Goal: Transaction & Acquisition: Purchase product/service

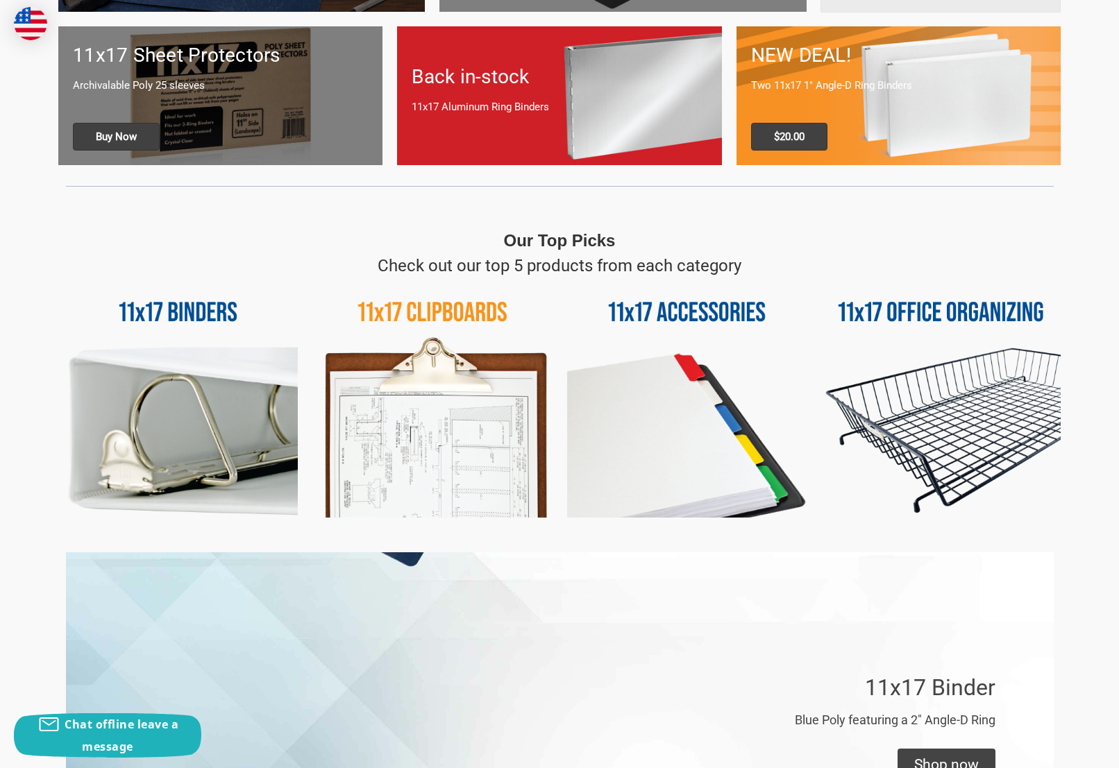
scroll to position [583, 0]
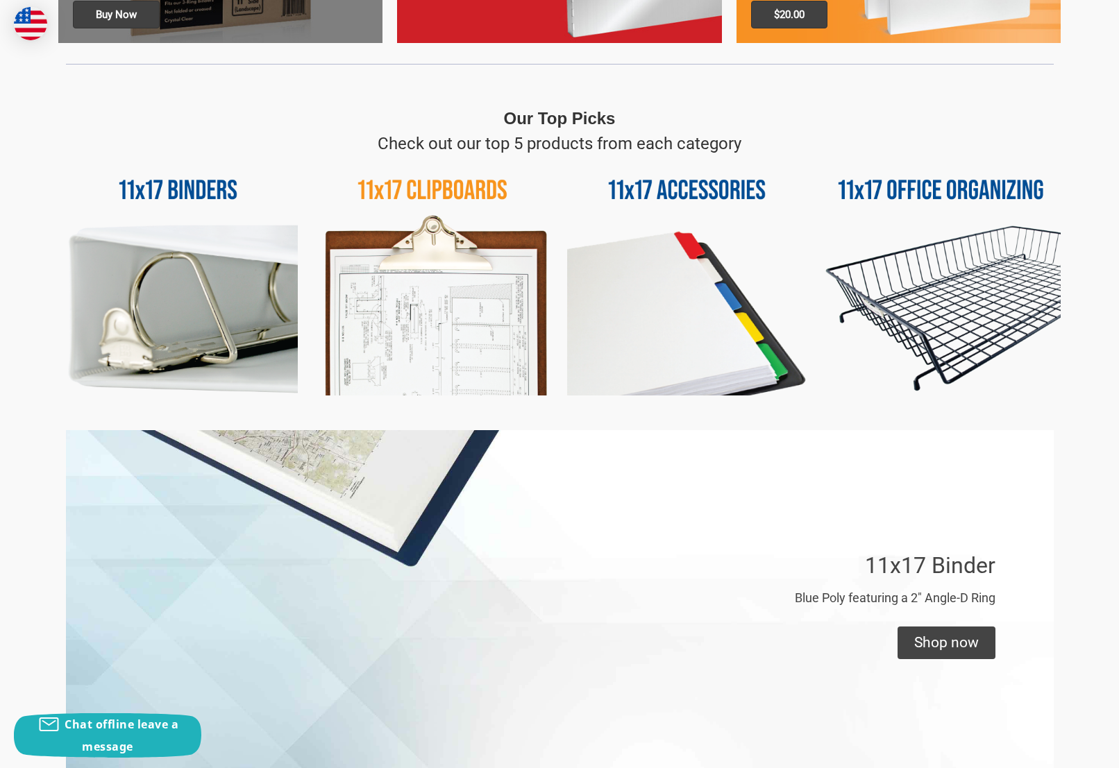
click at [144, 247] on img at bounding box center [177, 275] width 239 height 239
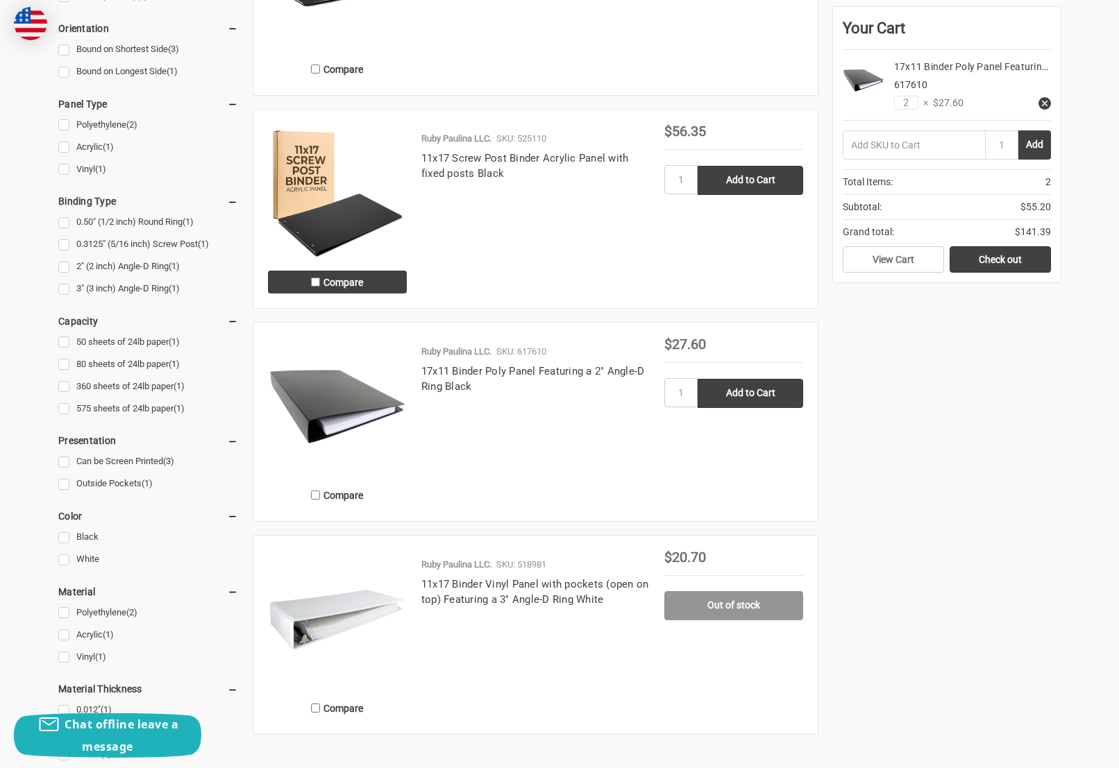
scroll to position [442, 0]
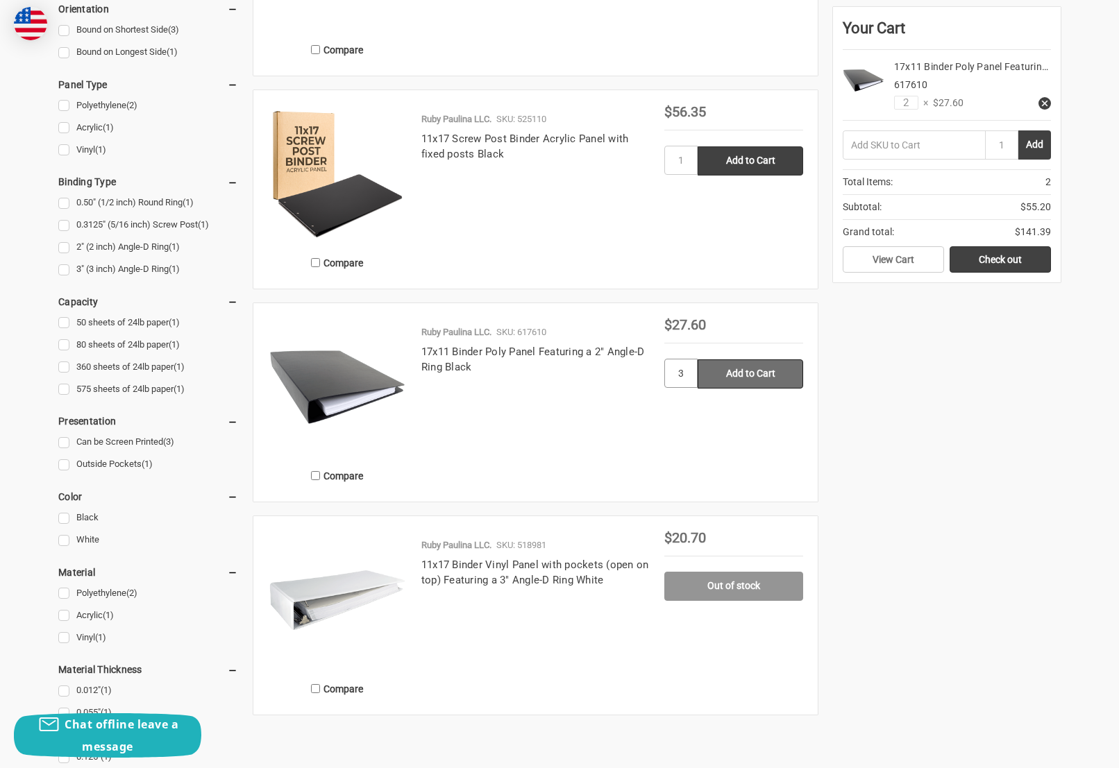
type input "3"
click at [731, 375] on input "Add to Cart" at bounding box center [749, 373] width 105 height 29
type input "Add to Cart"
click at [997, 262] on link "Check out" at bounding box center [999, 259] width 101 height 26
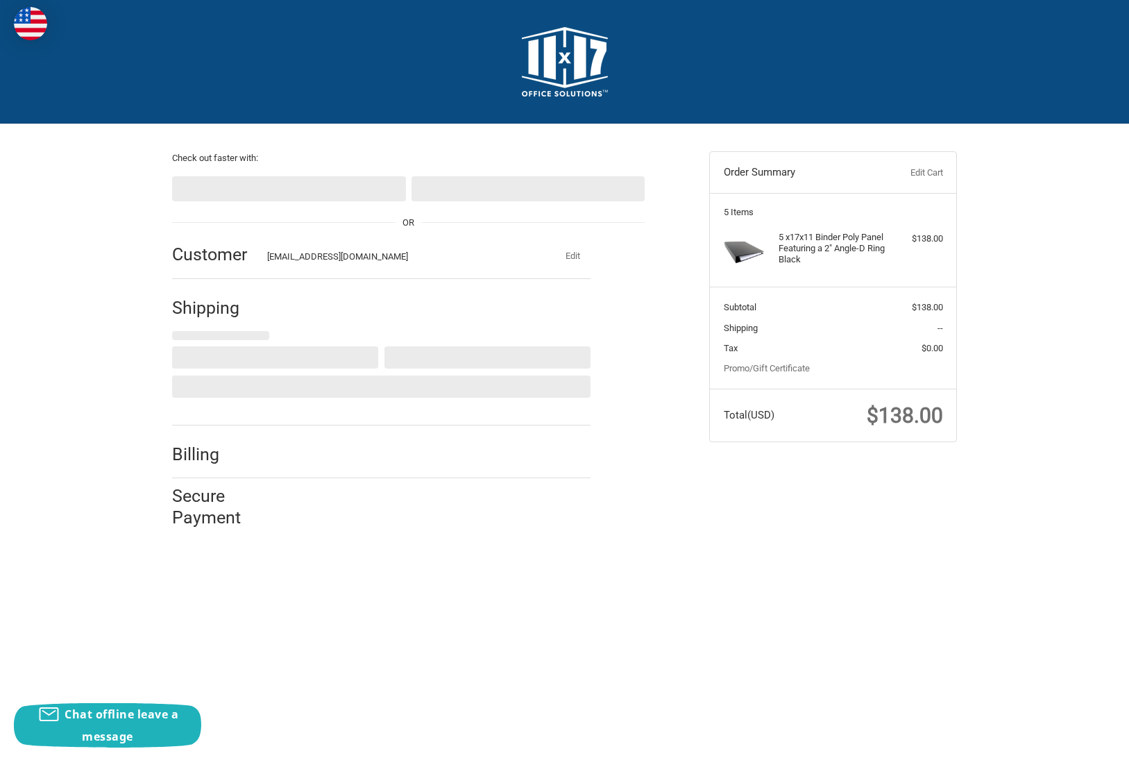
select select "US"
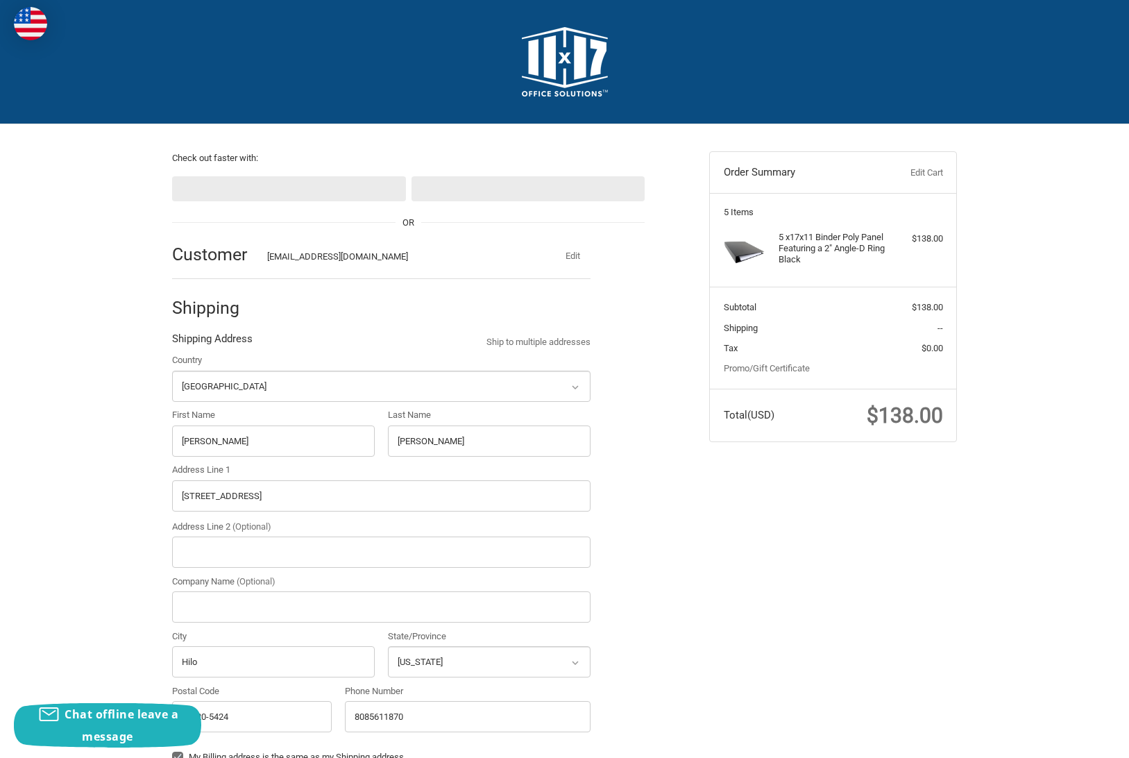
select select "HI"
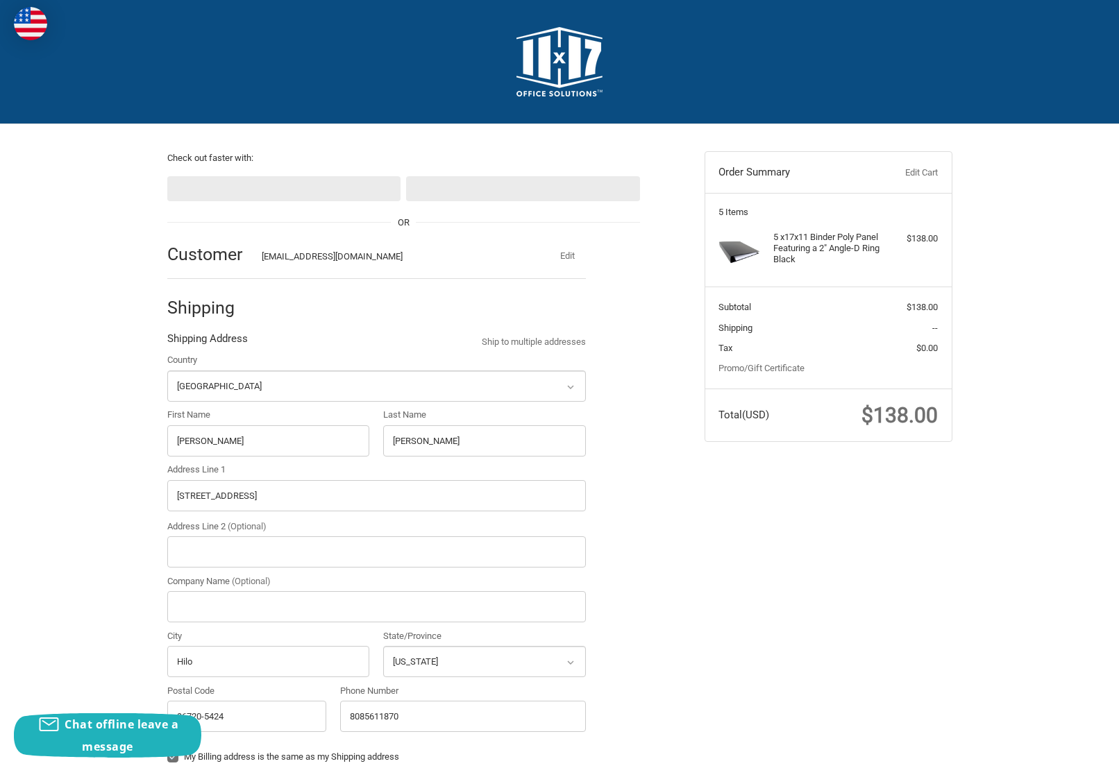
radio input "true"
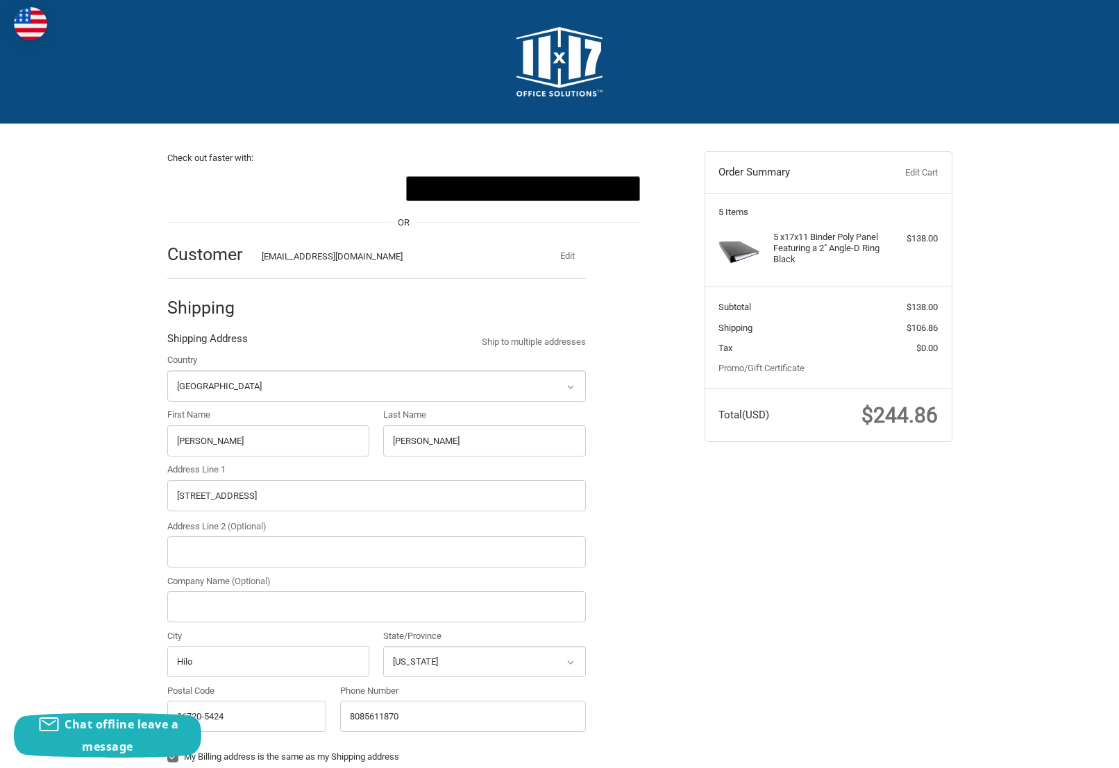
click at [911, 169] on link "Edit Cart" at bounding box center [903, 173] width 69 height 14
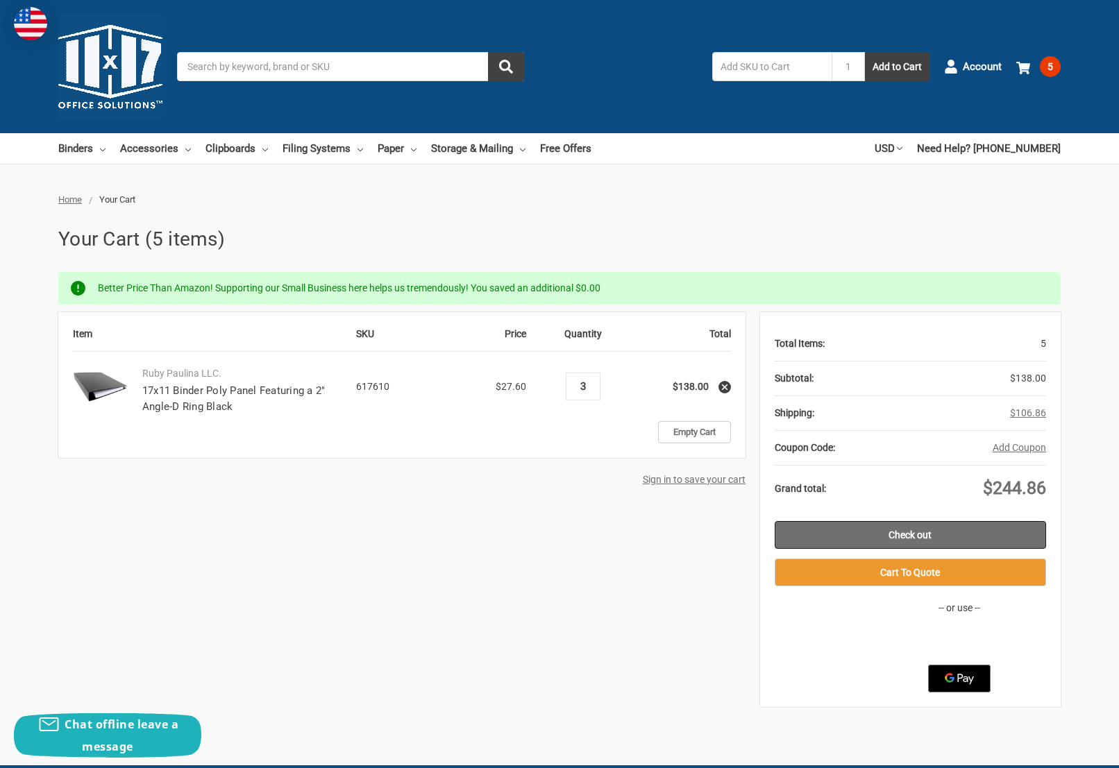
type input "3"
click at [886, 530] on link "Check out" at bounding box center [910, 535] width 271 height 28
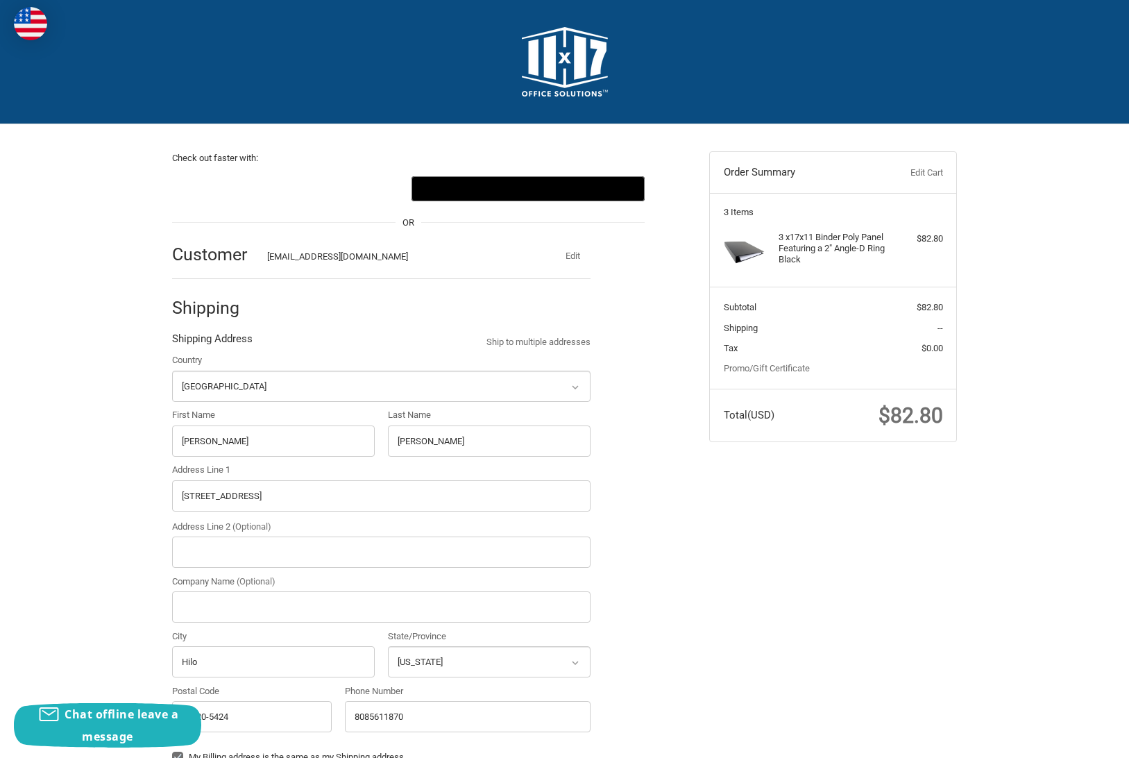
select select "US"
select select "HI"
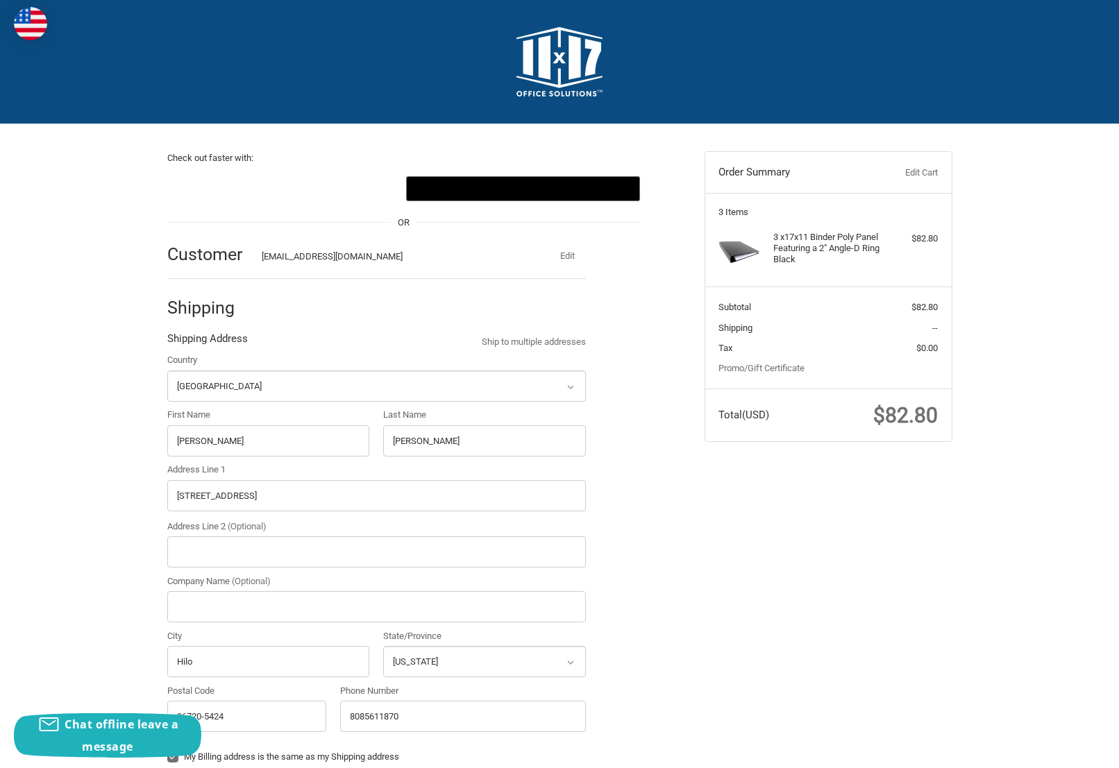
radio input "true"
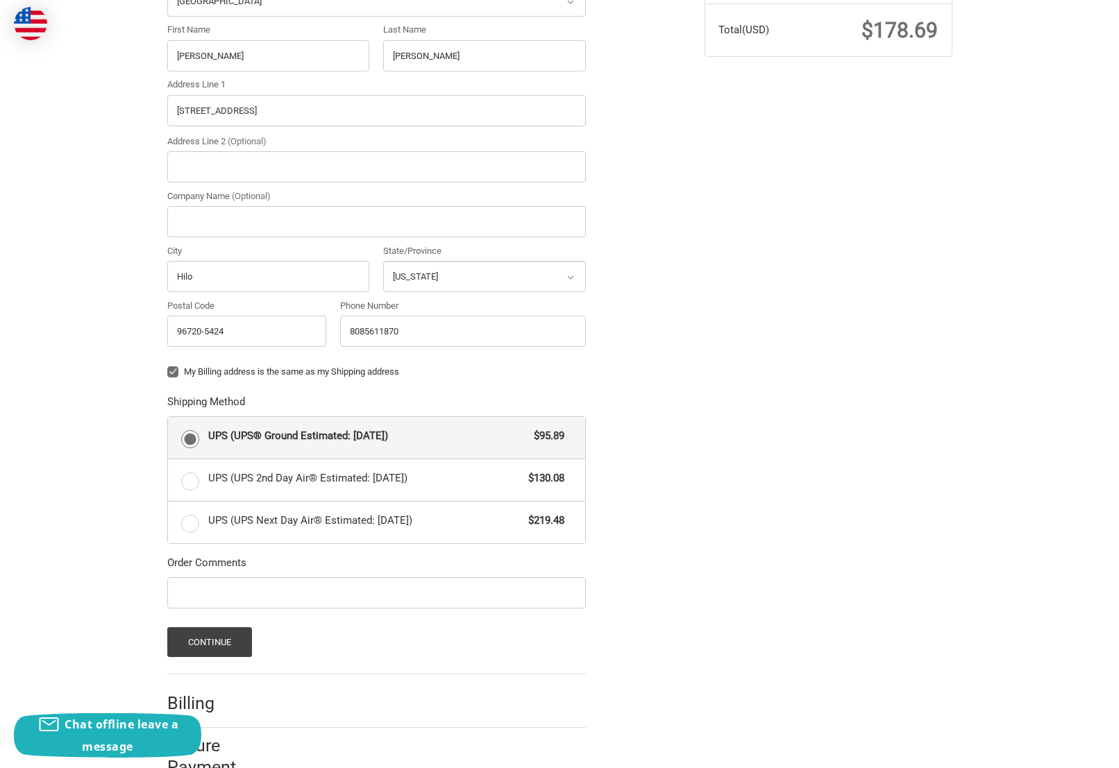
scroll to position [423, 0]
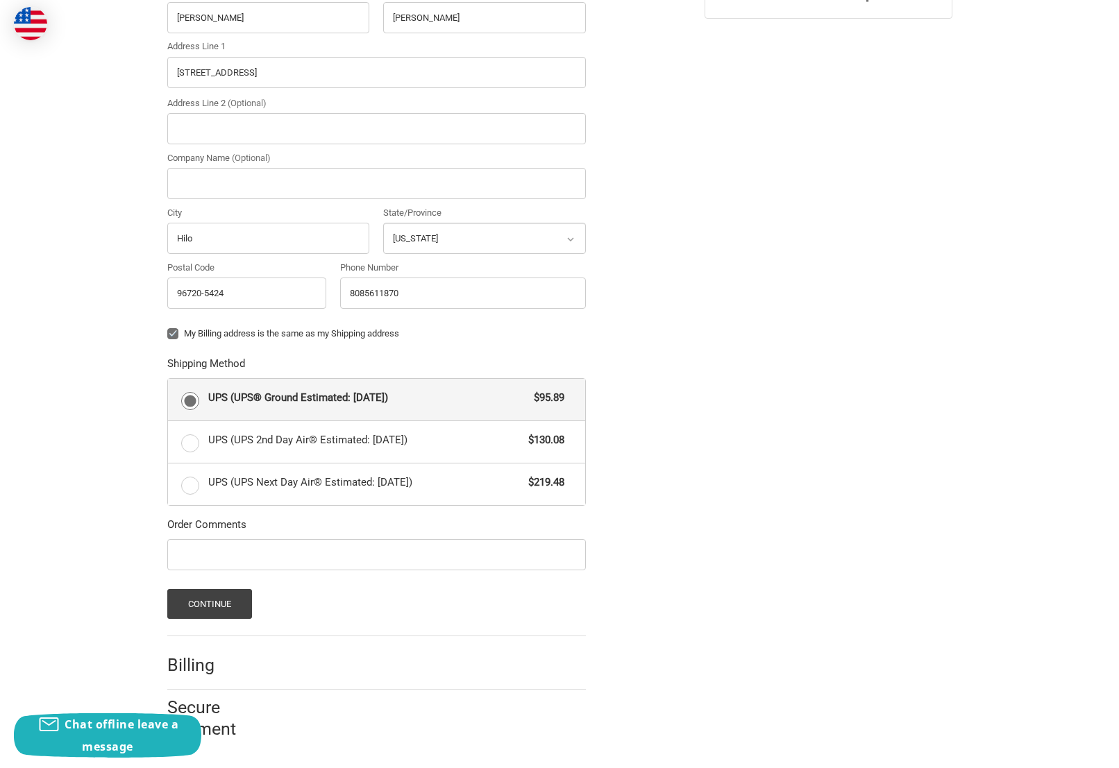
click at [174, 332] on label "My Billing address is the same as my Shipping address" at bounding box center [376, 333] width 418 height 11
click at [168, 328] on input "My Billing address is the same as my Shipping address" at bounding box center [167, 327] width 1 height 1
checkbox input "false"
click at [204, 598] on button "Continue" at bounding box center [209, 604] width 85 height 30
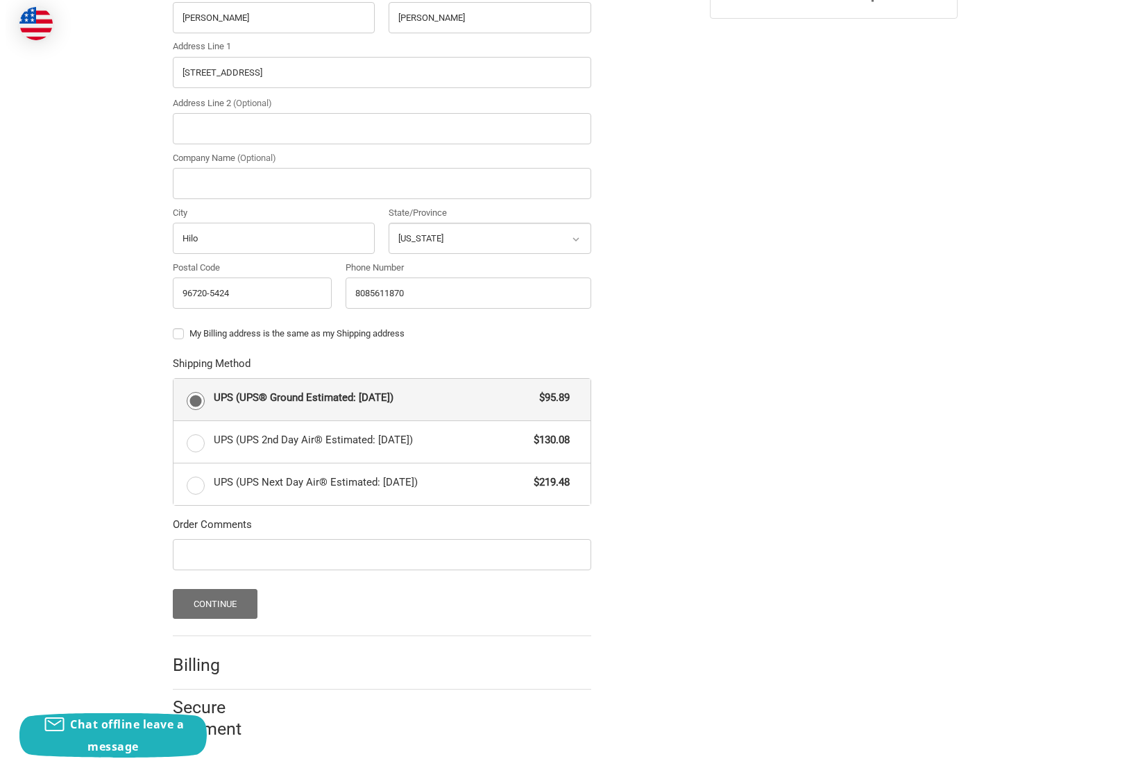
scroll to position [0, 0]
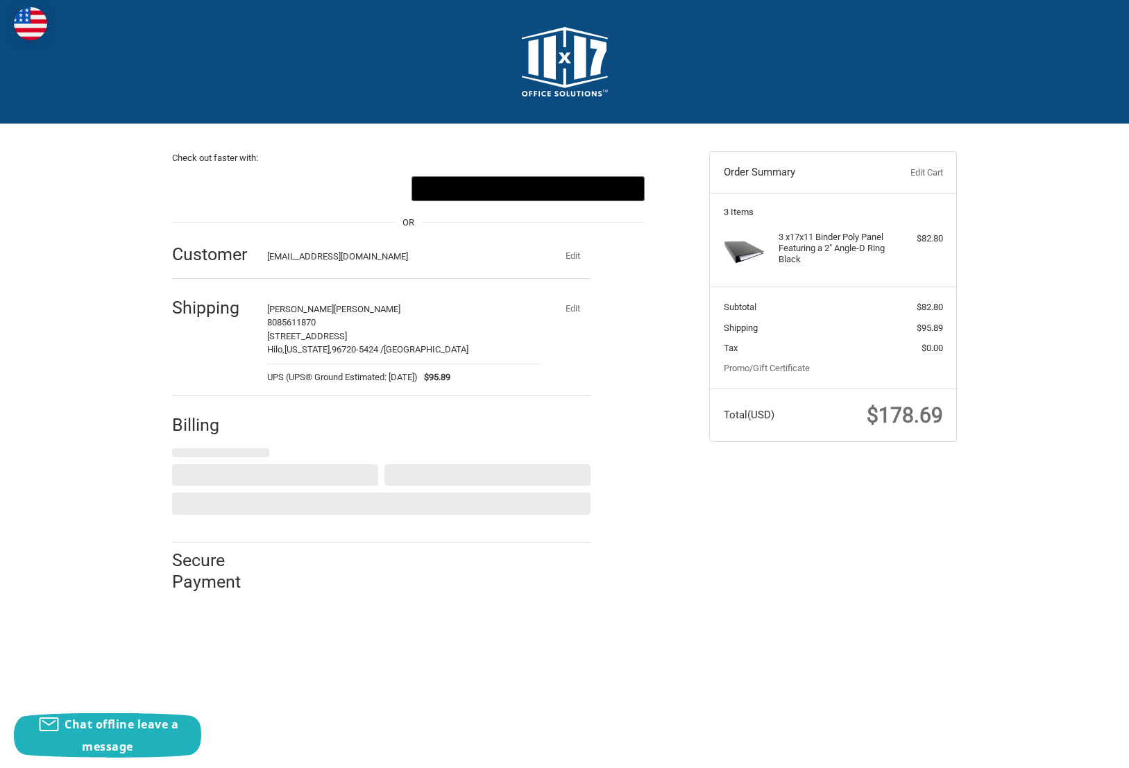
select select "US"
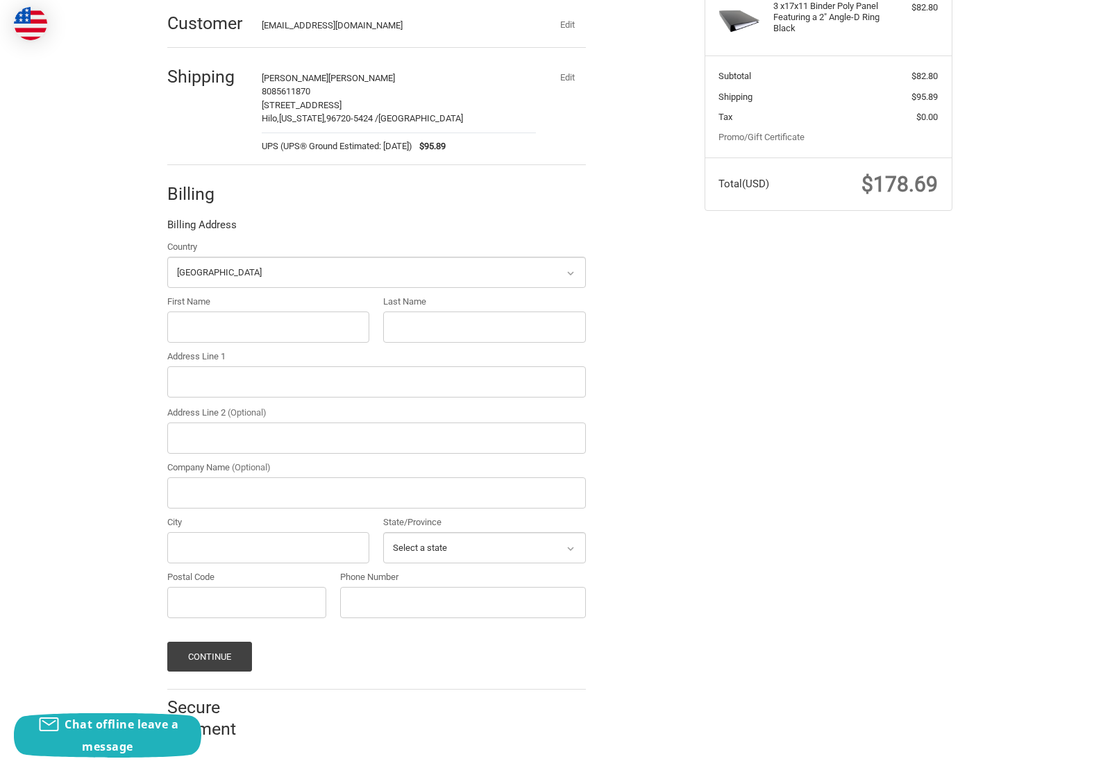
scroll to position [232, 0]
click at [239, 327] on input "First Name" at bounding box center [268, 326] width 203 height 31
type input "Herbert"
type input "Mahelona"
type input "PO Box 10461"
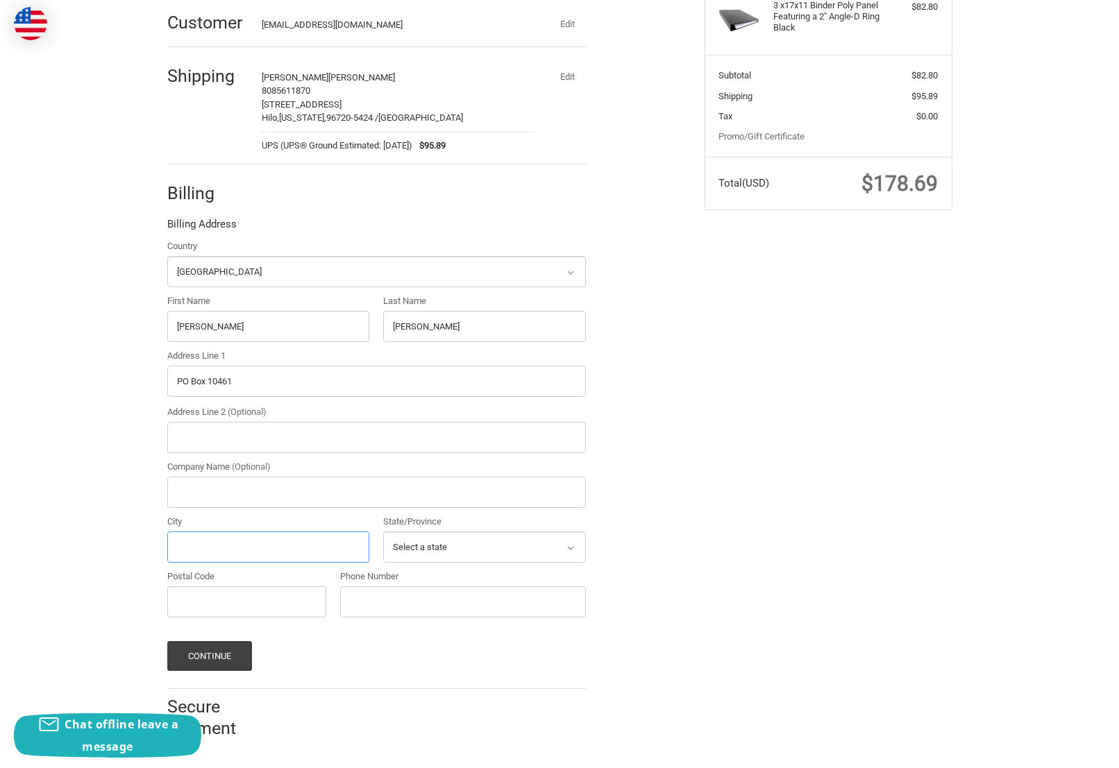
type input "Hilo"
select select "HI"
type input "96721"
type input "8085611870"
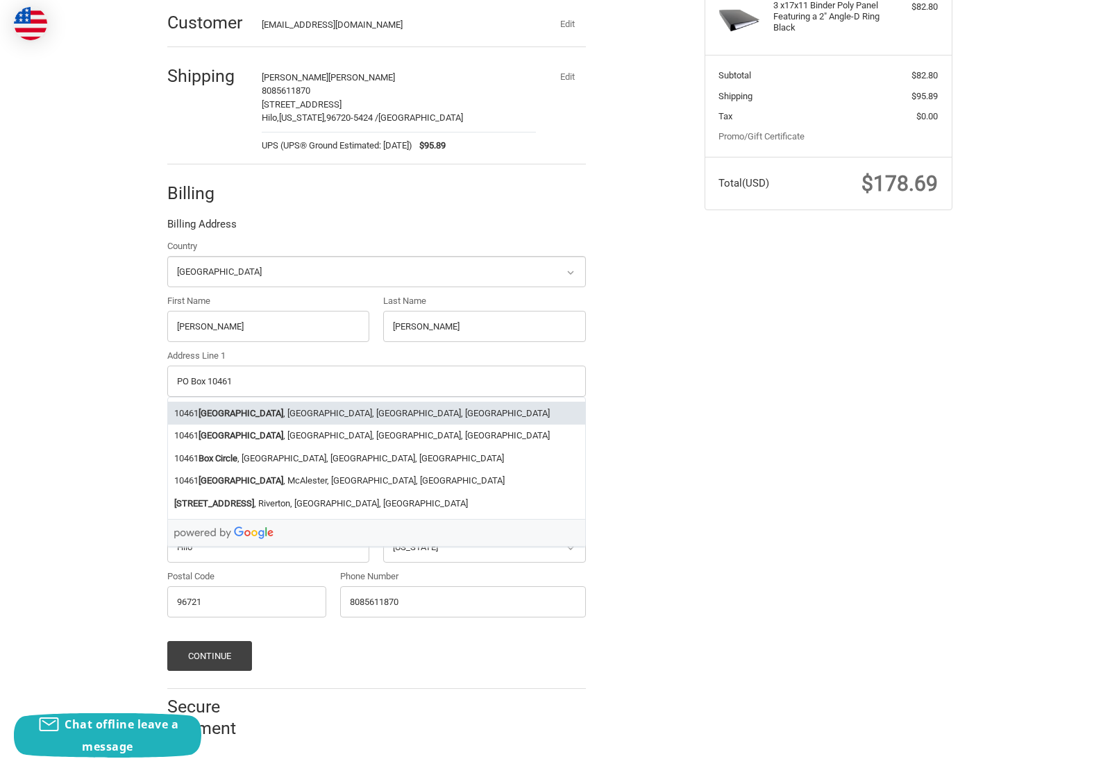
click at [117, 403] on div "Check out faster with: @import url(//fonts.googleapis.com/css?family=Google+San…" at bounding box center [559, 323] width 1119 height 862
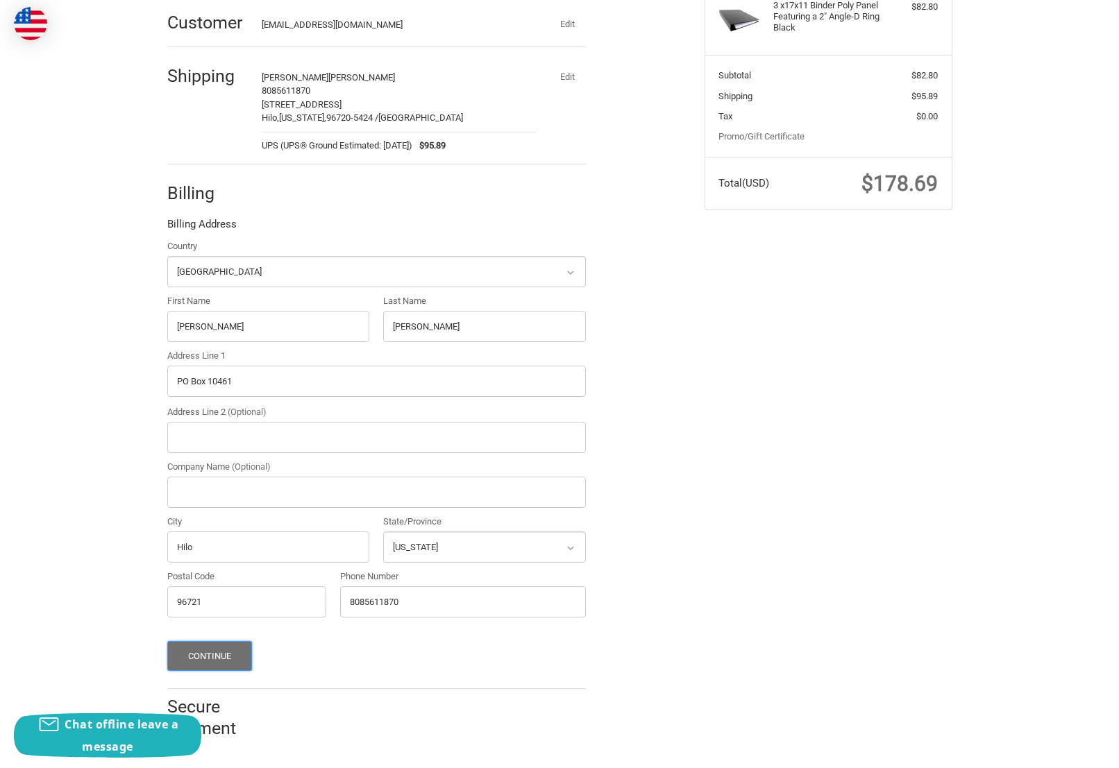
click at [200, 648] on button "Continue" at bounding box center [209, 656] width 85 height 30
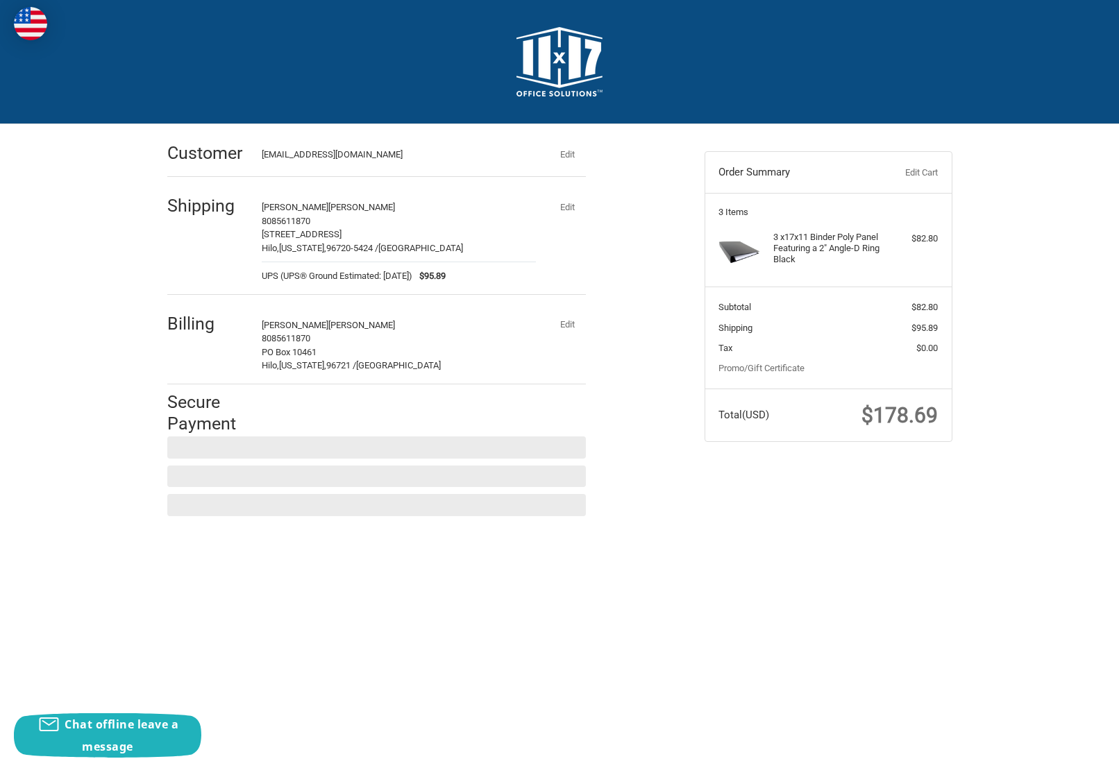
scroll to position [0, 0]
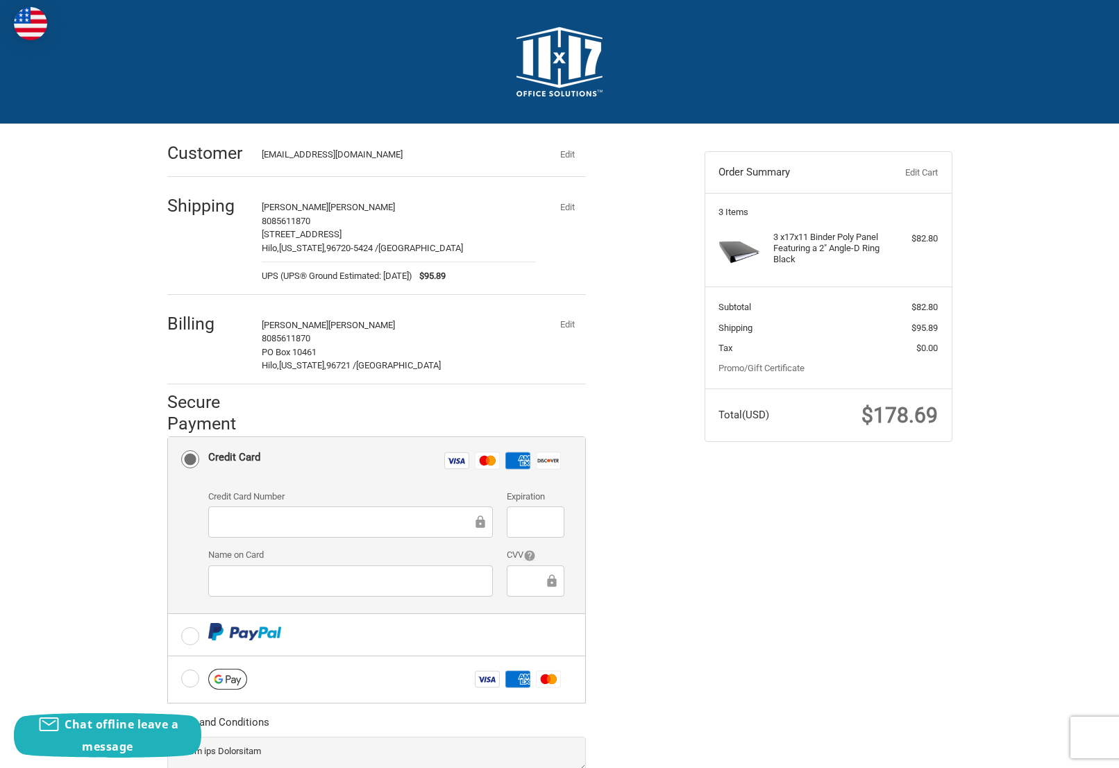
click at [929, 170] on link "Edit Cart" at bounding box center [903, 173] width 69 height 14
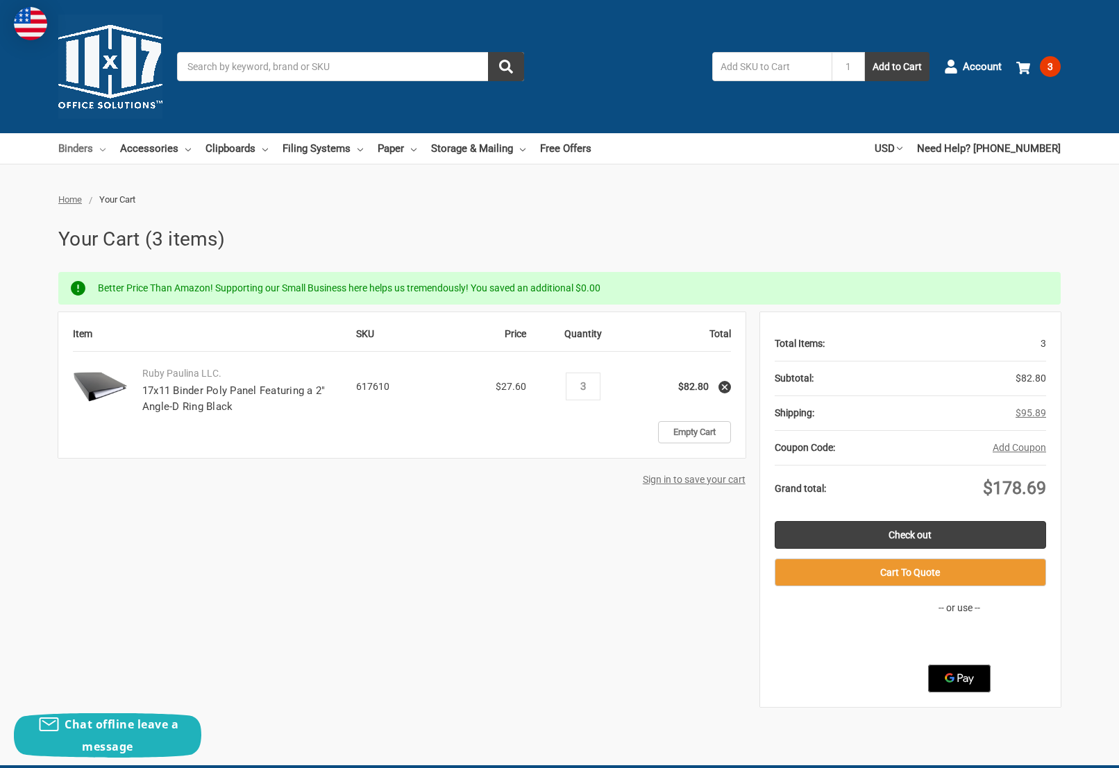
click at [91, 150] on link "Binders" at bounding box center [81, 148] width 47 height 31
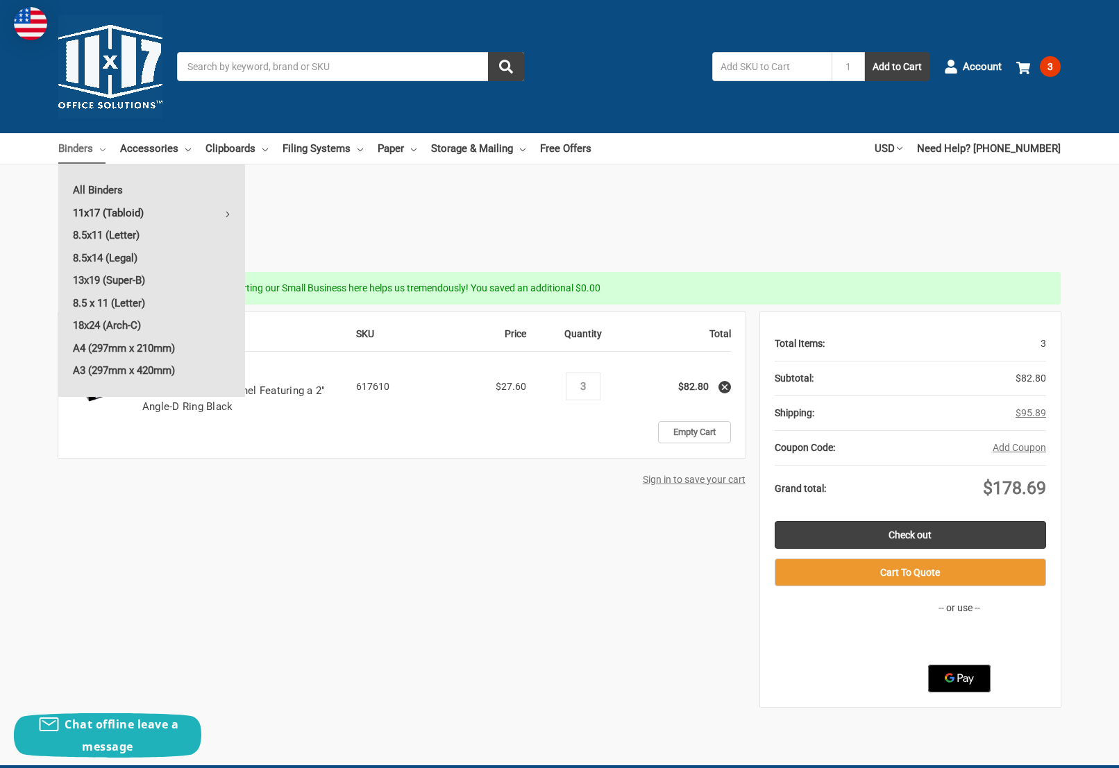
click at [113, 214] on link "11x17 (Tabloid)" at bounding box center [151, 213] width 187 height 22
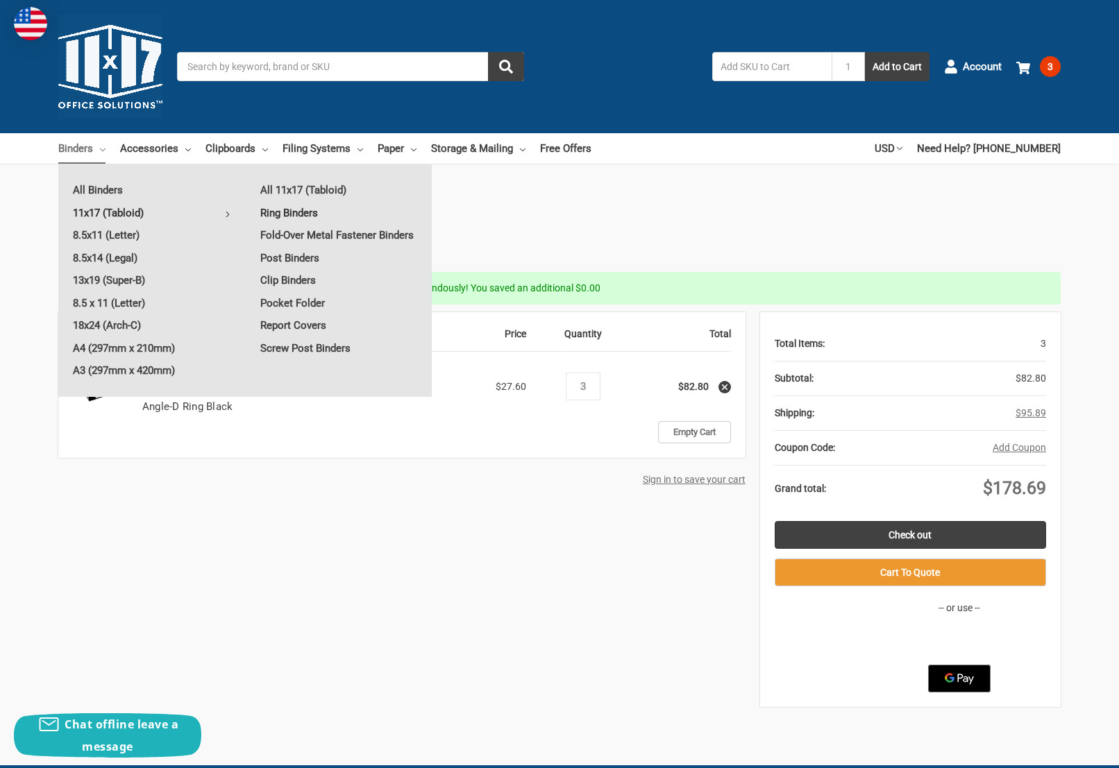
click at [306, 214] on link "Ring Binders" at bounding box center [339, 213] width 186 height 22
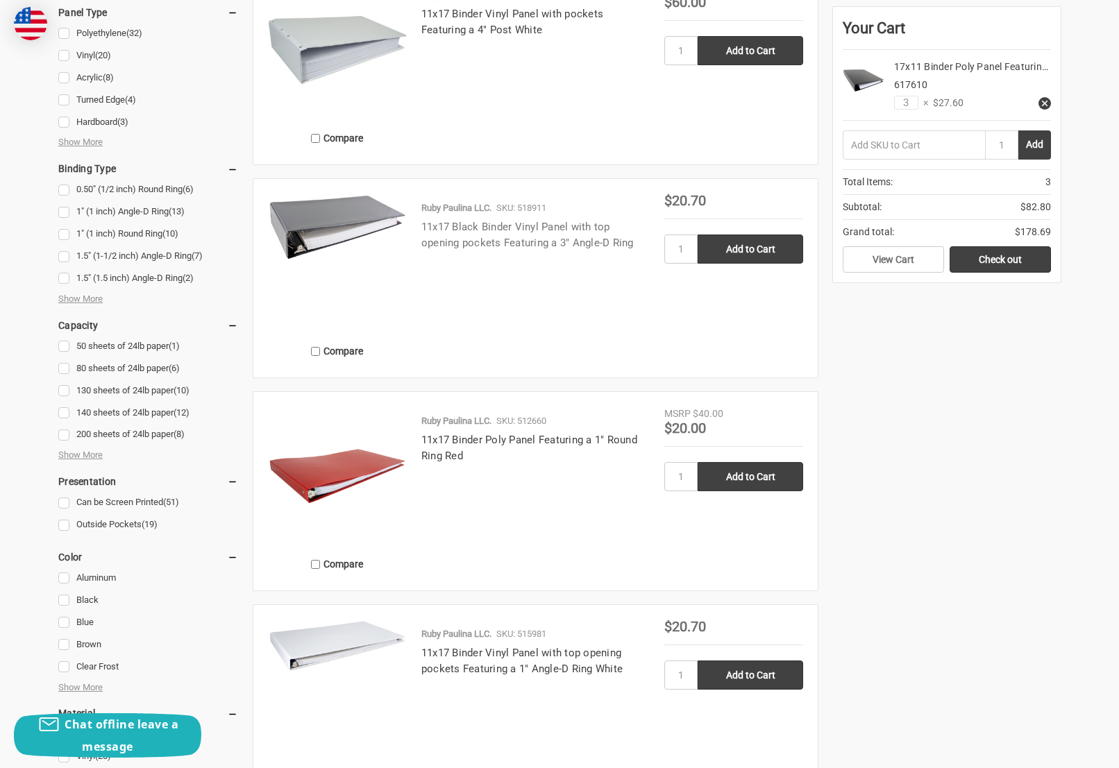
scroll to position [844, 0]
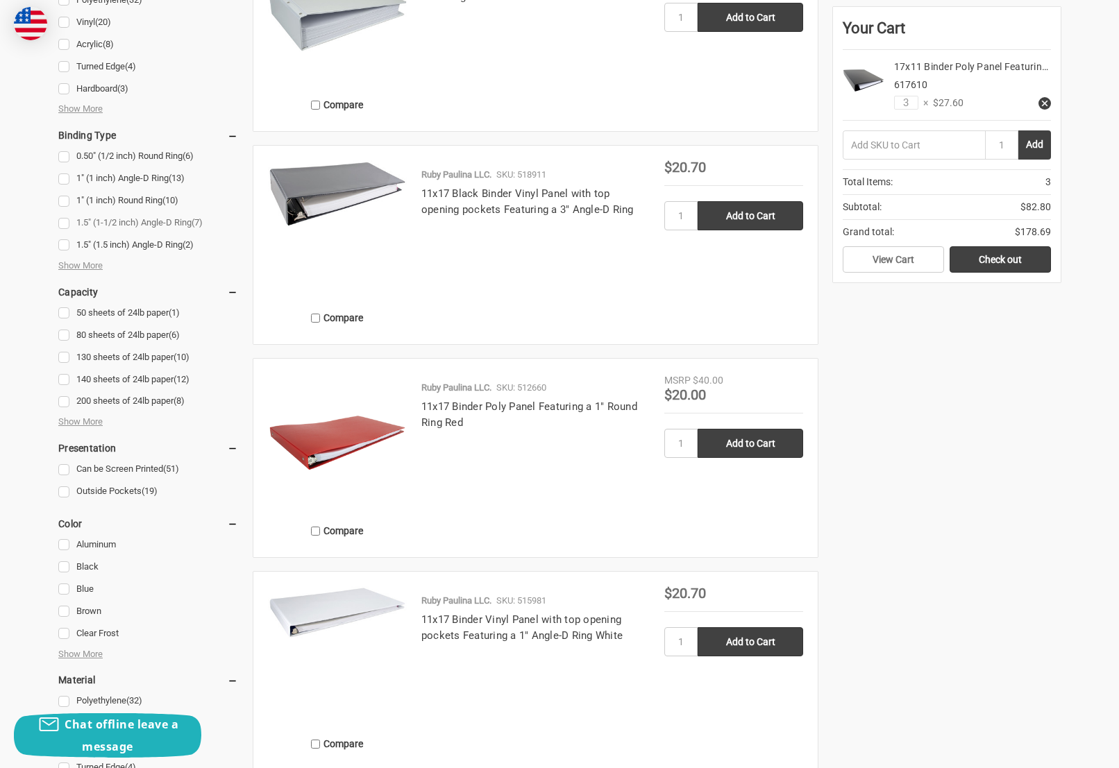
click at [68, 223] on link "1.5" (1-1/2 inch) Angle-D Ring (7)" at bounding box center [148, 223] width 180 height 19
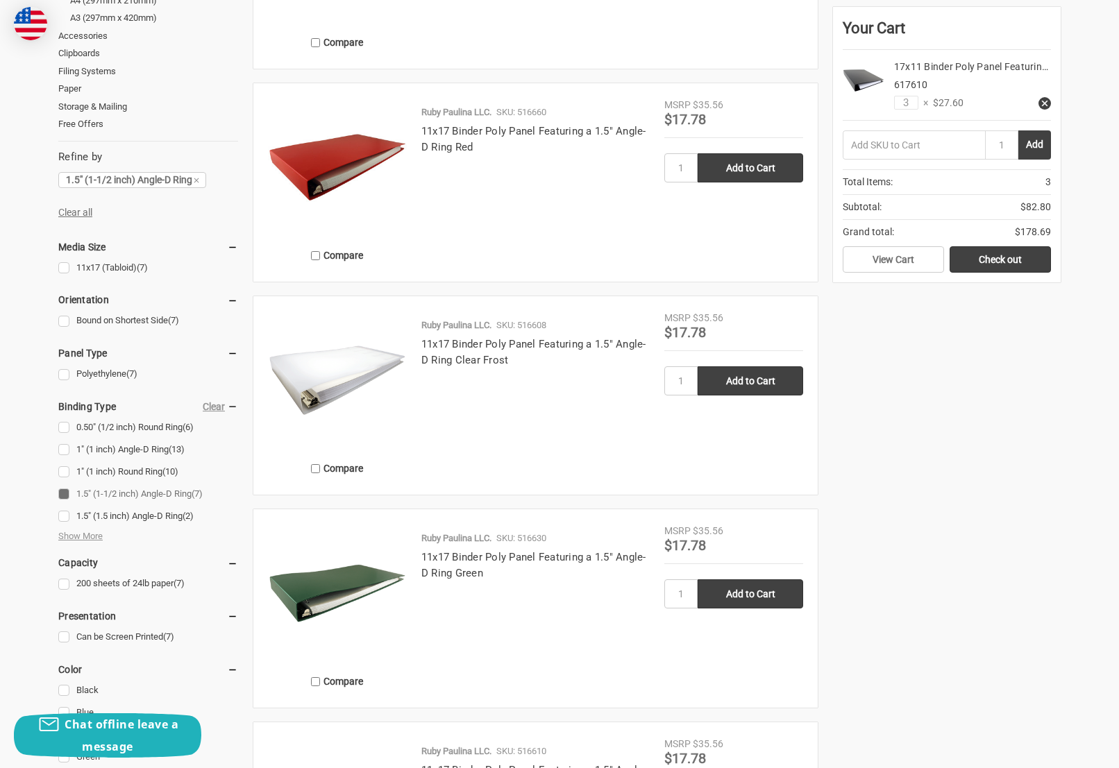
scroll to position [355, 0]
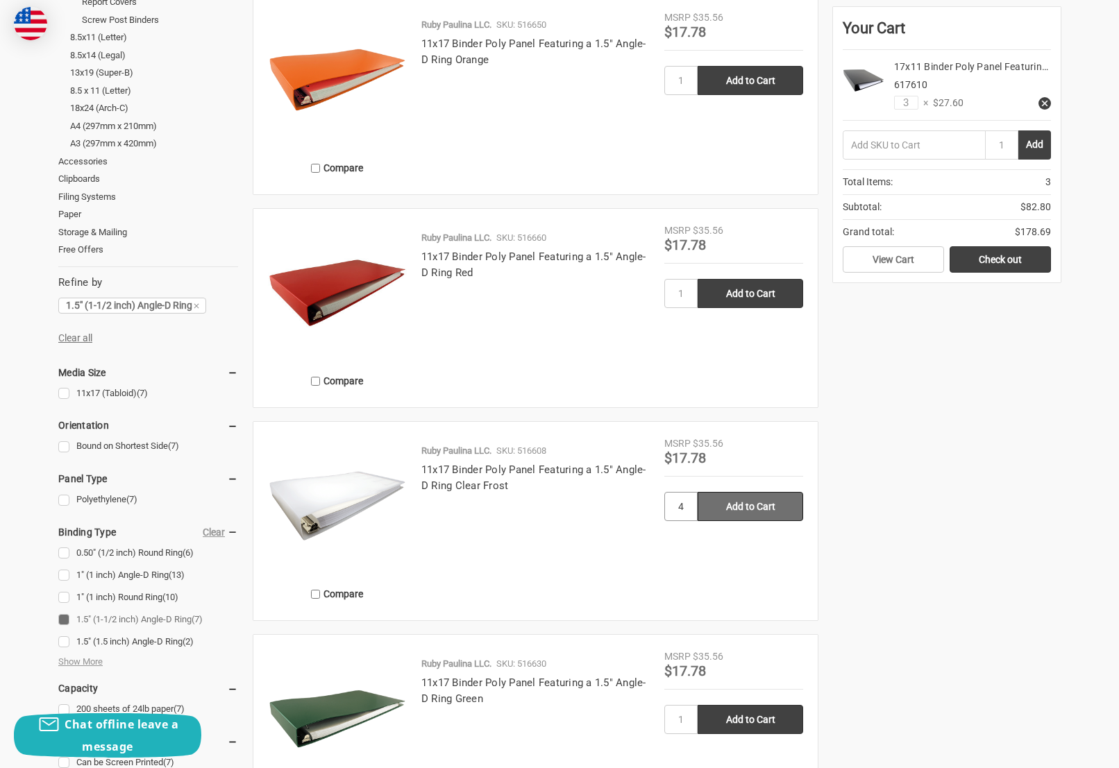
type input "4"
click at [742, 509] on input "Add to Cart" at bounding box center [749, 506] width 105 height 29
type input "Add to Cart"
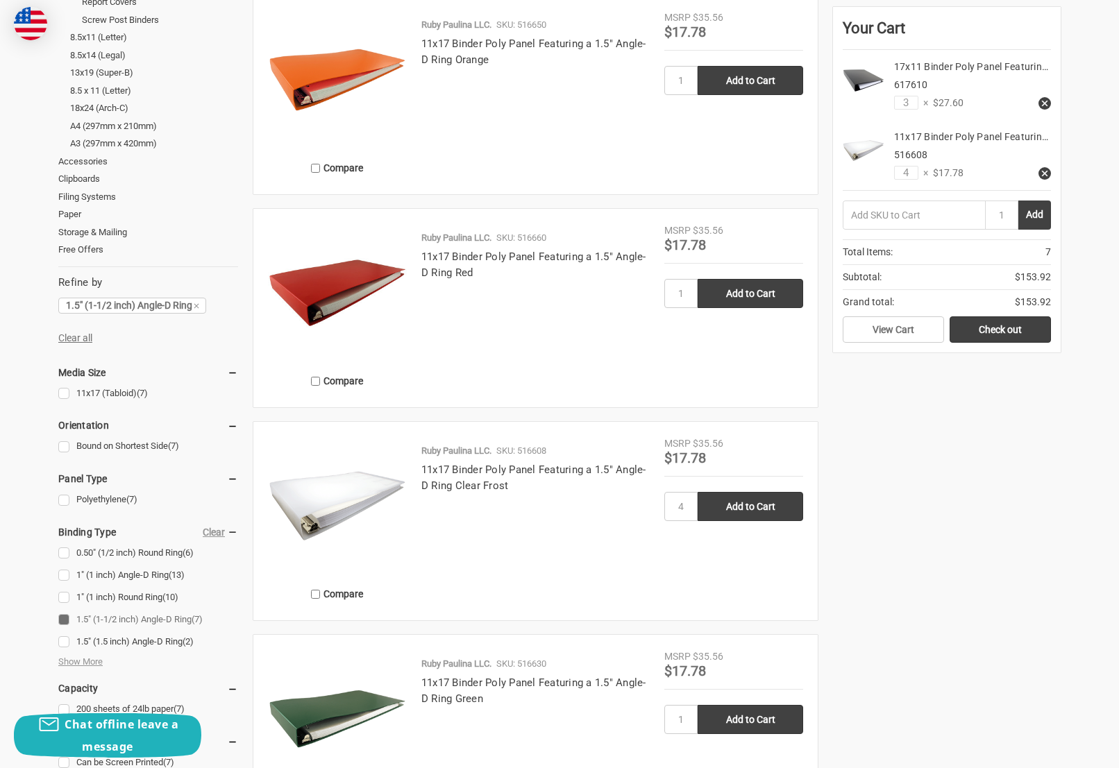
click at [1045, 101] on icon at bounding box center [1045, 104] width 10 height 10
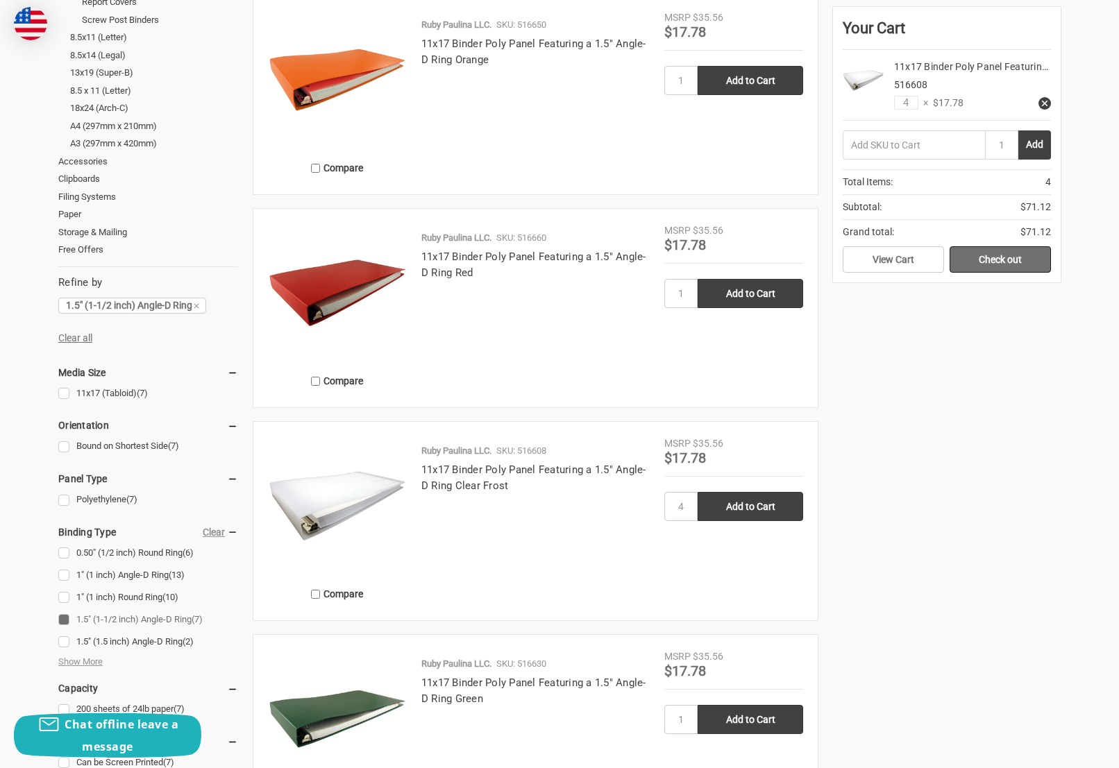
click at [998, 256] on link "Check out" at bounding box center [999, 259] width 101 height 26
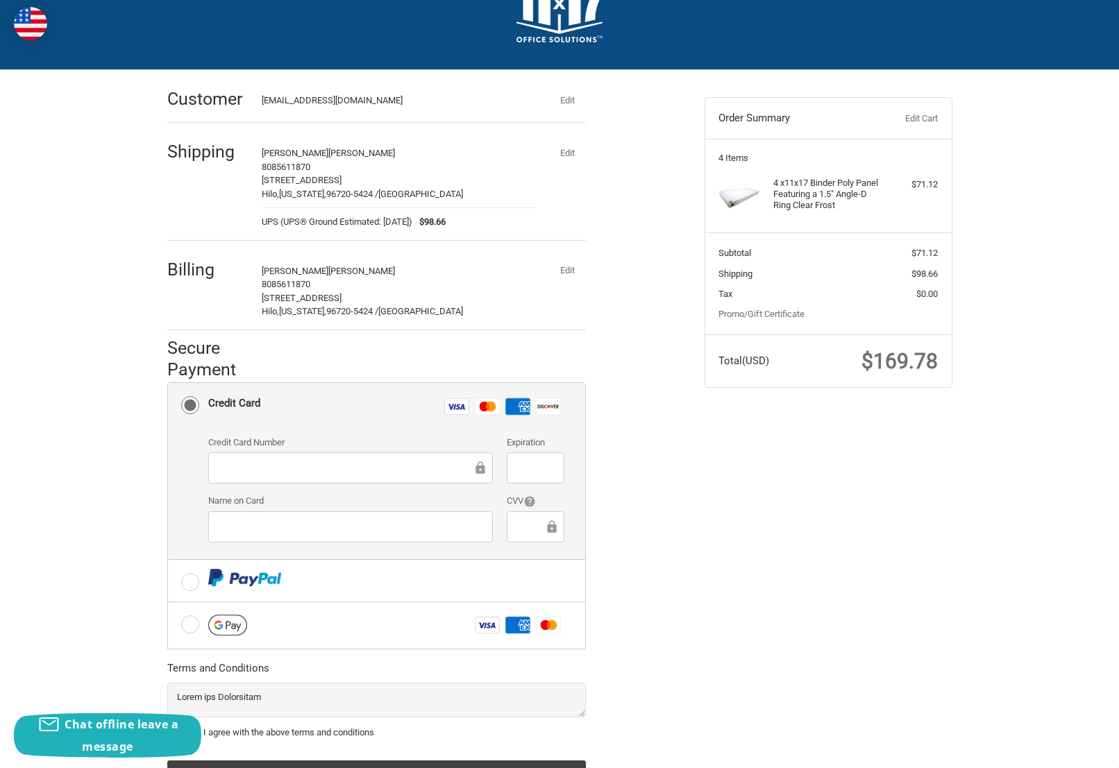
click at [573, 269] on button "Edit" at bounding box center [568, 270] width 36 height 19
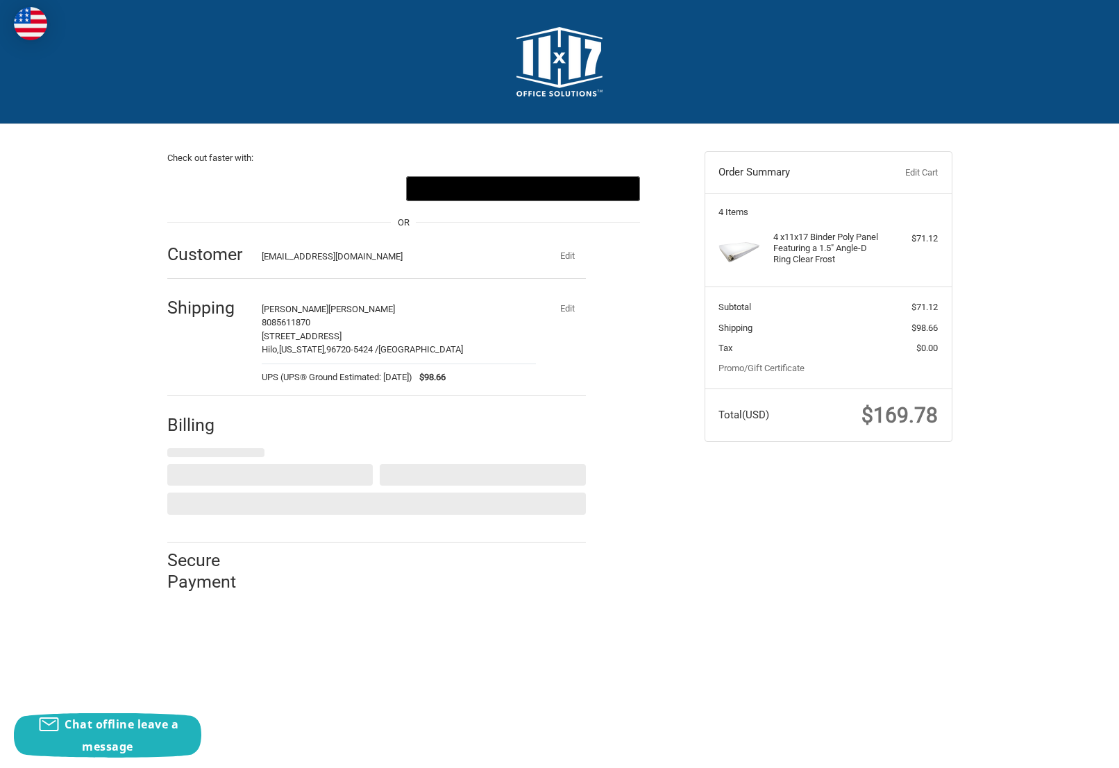
select select "US"
select select "HI"
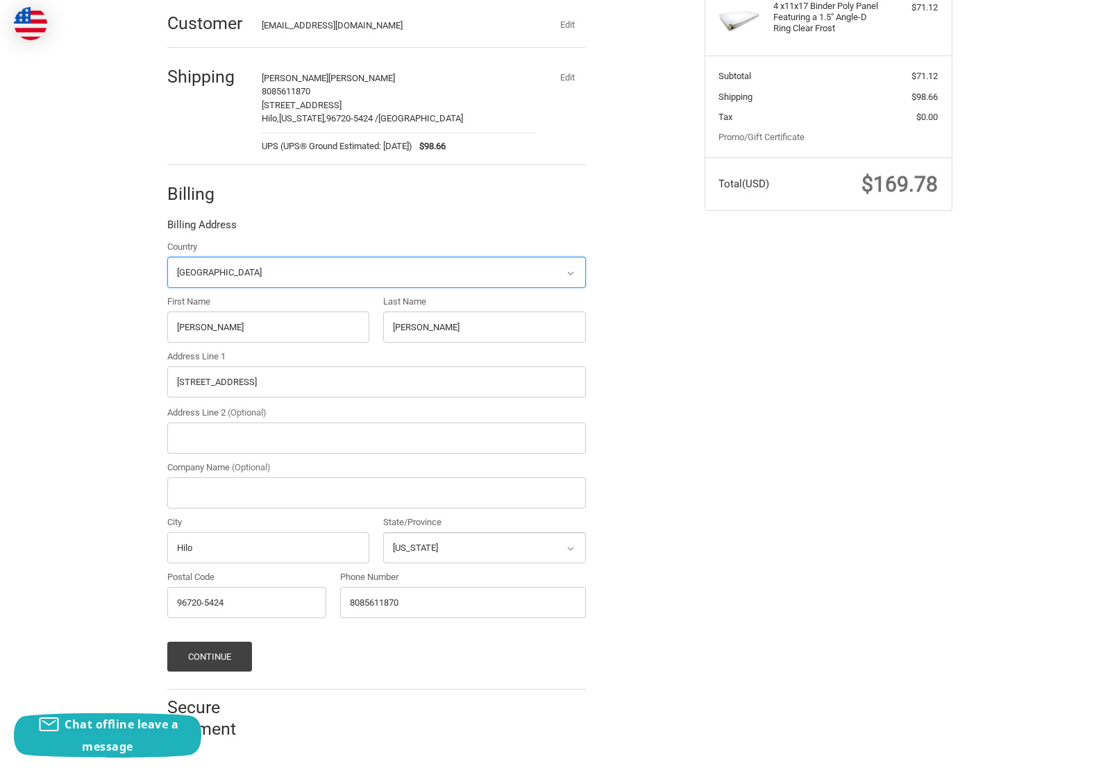
scroll to position [232, 0]
click at [232, 325] on input "Herbert" at bounding box center [268, 326] width 203 height 31
click at [201, 379] on input "325 Kanoelani St" at bounding box center [376, 381] width 418 height 31
drag, startPoint x: 257, startPoint y: 382, endPoint x: 162, endPoint y: 380, distance: 95.8
click at [162, 380] on div "Address Line 1 325 Kanoelani St" at bounding box center [376, 374] width 432 height 50
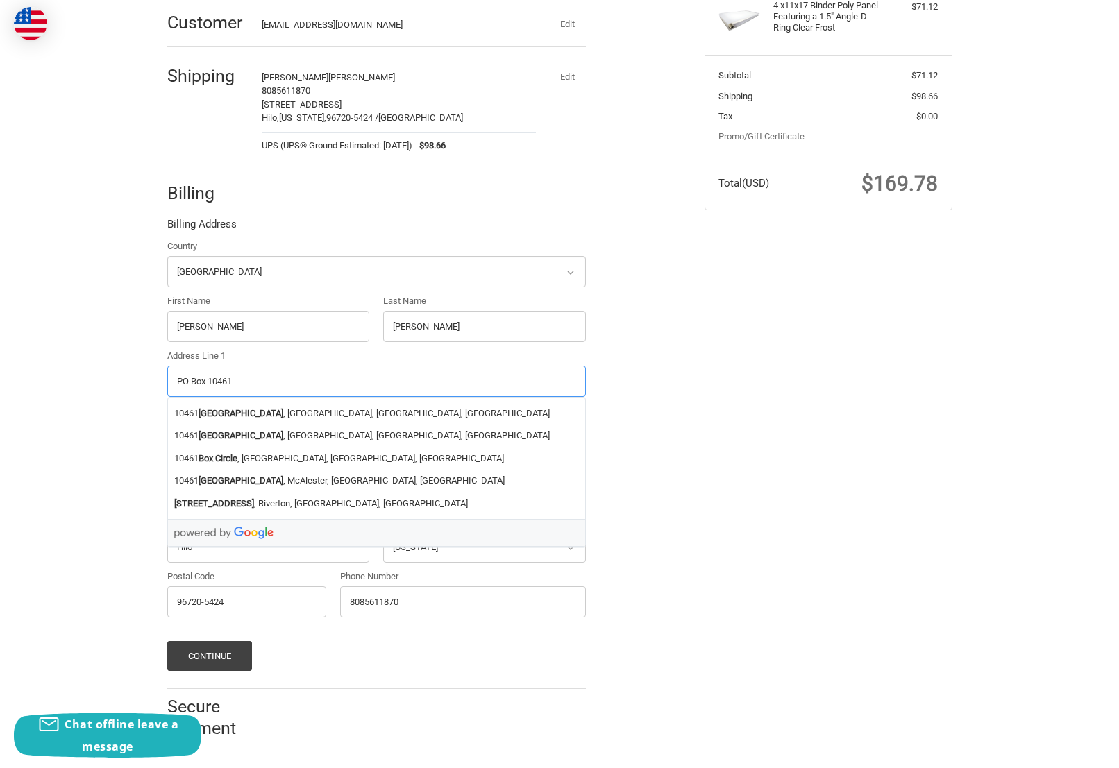
type input "PO Box 10461"
click at [157, 408] on div "Check out faster with: @import url(//fonts.googleapis.com/css?family=Google+San…" at bounding box center [425, 316] width 537 height 849
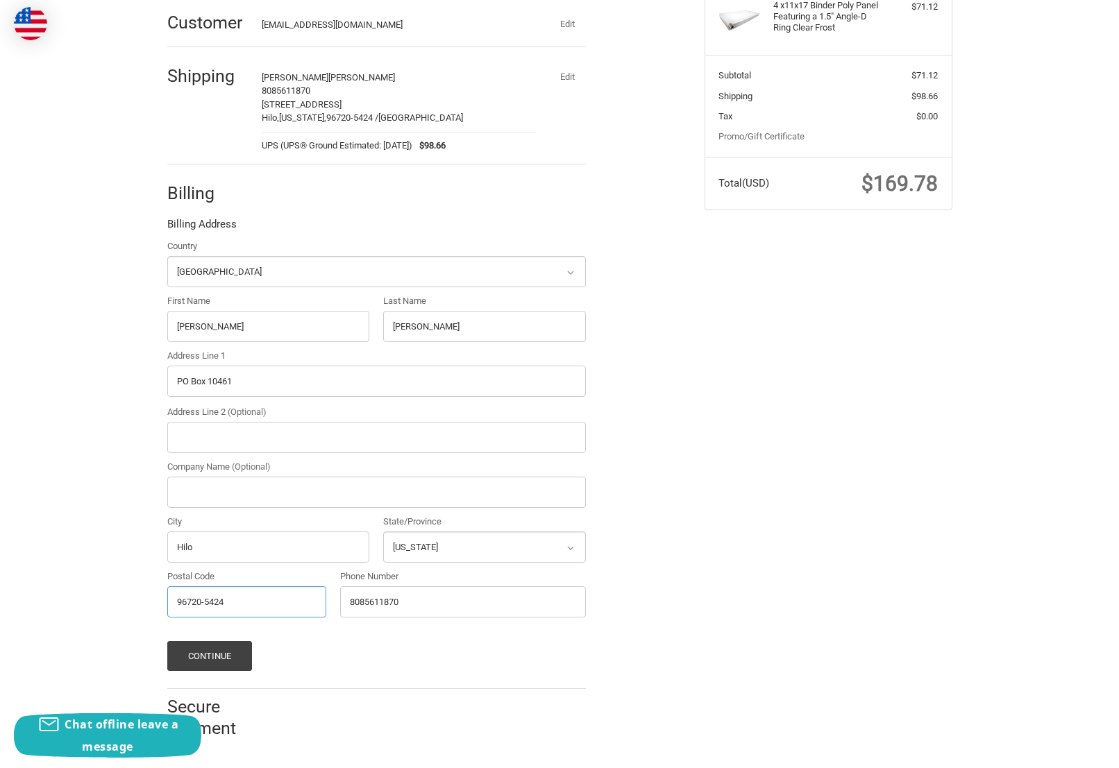
drag, startPoint x: 196, startPoint y: 603, endPoint x: 264, endPoint y: 602, distance: 67.3
click at [264, 602] on input "96720-5424" at bounding box center [247, 601] width 160 height 31
type input "96721"
drag, startPoint x: 277, startPoint y: 384, endPoint x: 150, endPoint y: 388, distance: 127.1
click at [151, 385] on div "Check out faster with: @import url(//fonts.googleapis.com/css?family=Google+San…" at bounding box center [559, 323] width 833 height 862
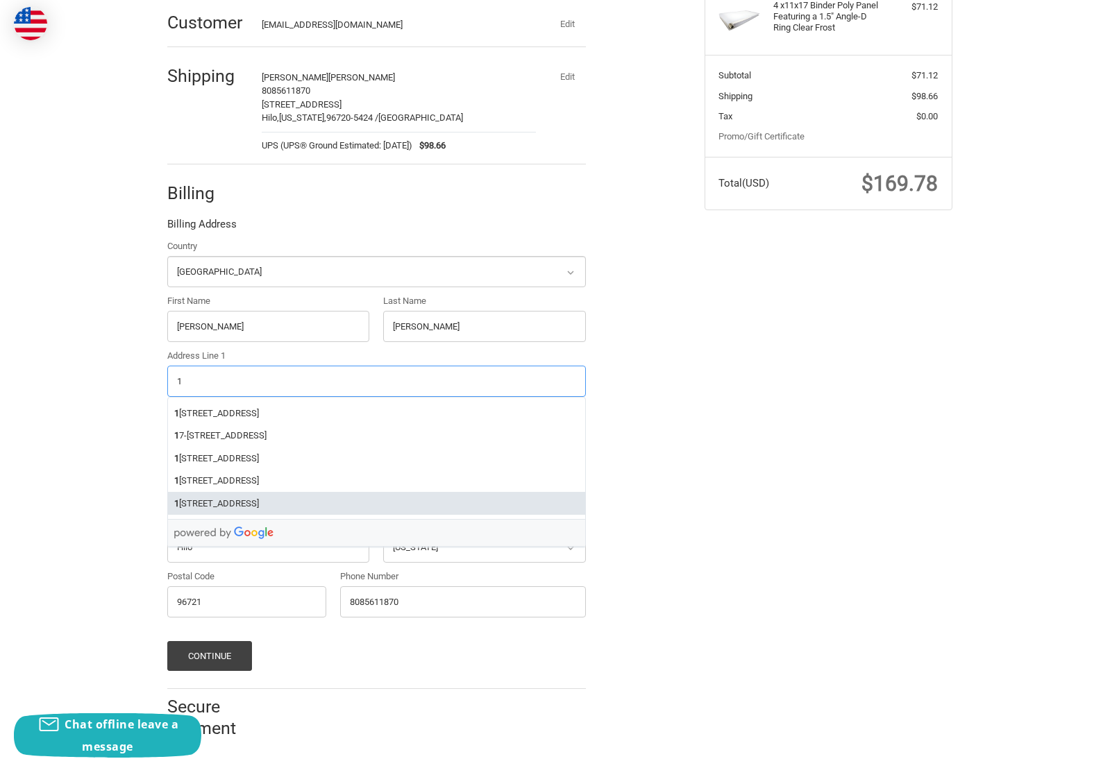
type input "1"
drag, startPoint x: 214, startPoint y: 600, endPoint x: 145, endPoint y: 598, distance: 69.4
click at [145, 598] on div "Check out faster with: @import url(//fonts.googleapis.com/css?family=Google+San…" at bounding box center [559, 323] width 833 height 862
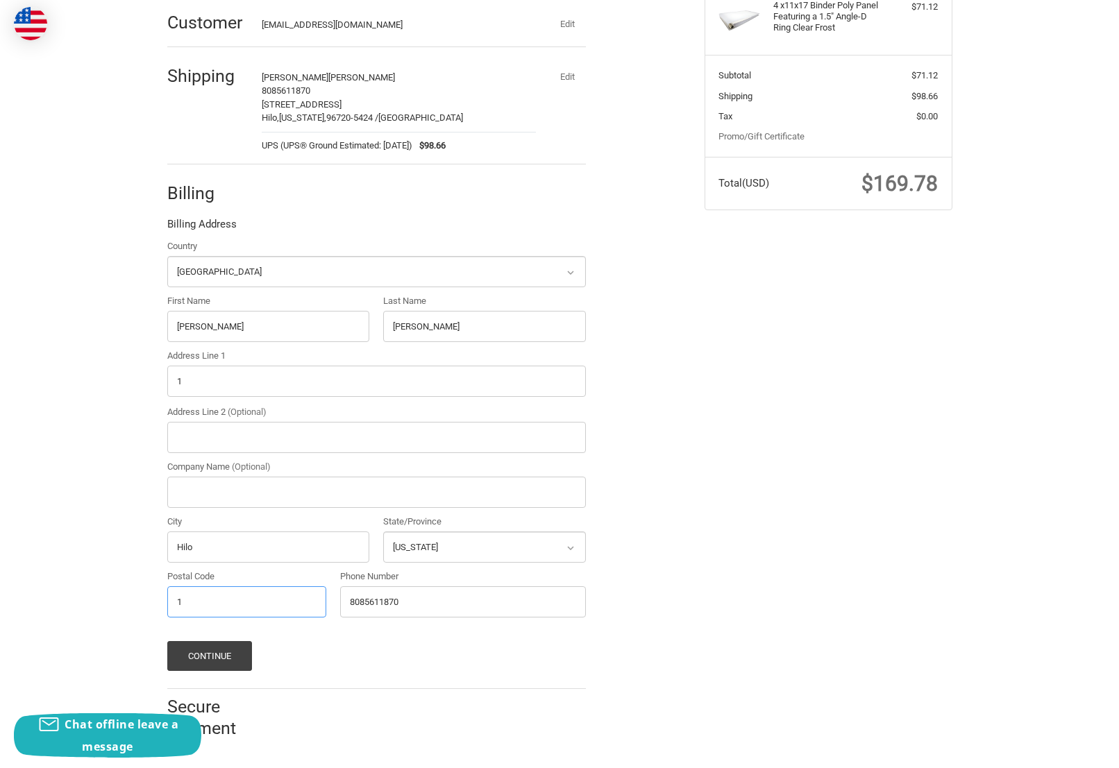
type input "1"
drag, startPoint x: 407, startPoint y: 602, endPoint x: 310, endPoint y: 604, distance: 96.5
click at [310, 604] on div "Country Select a country Afghanistan Åland Islands Albania Algeria American Sam…" at bounding box center [376, 431] width 432 height 385
type input "1"
drag, startPoint x: 264, startPoint y: 328, endPoint x: 149, endPoint y: 323, distance: 115.3
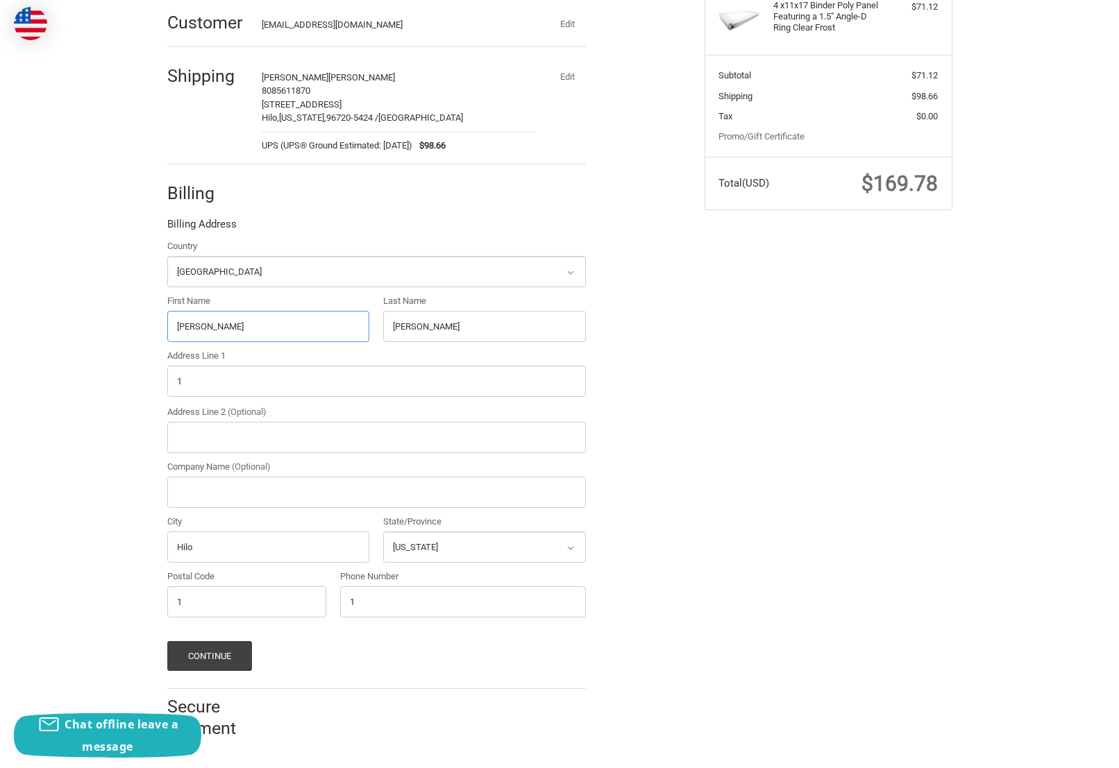
click at [149, 323] on div "Check out faster with: @import url(//fonts.googleapis.com/css?family=Google+San…" at bounding box center [559, 323] width 833 height 862
type input "1"
drag, startPoint x: 442, startPoint y: 330, endPoint x: 357, endPoint y: 327, distance: 85.4
click at [357, 327] on div "Country Select a country Afghanistan Åland Islands Albania Algeria American Sam…" at bounding box center [376, 431] width 432 height 385
drag, startPoint x: 228, startPoint y: 331, endPoint x: 165, endPoint y: 332, distance: 63.2
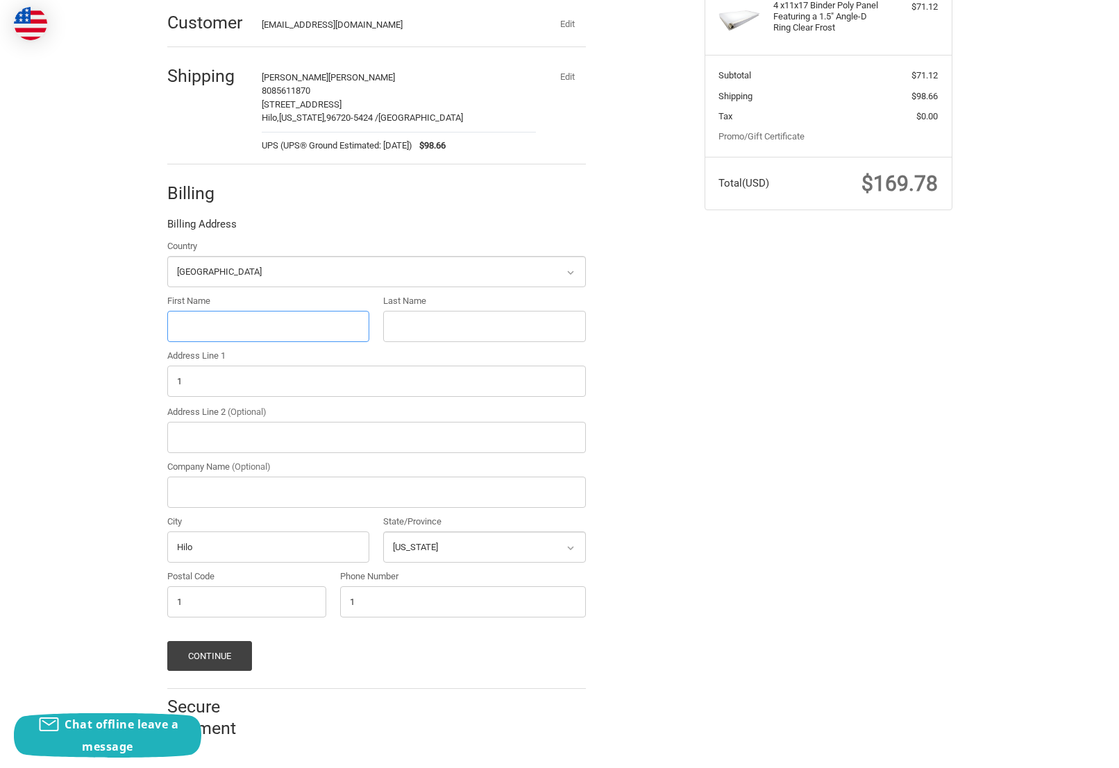
click at [167, 331] on input "First Name" at bounding box center [268, 326] width 203 height 31
drag, startPoint x: 188, startPoint y: 380, endPoint x: 159, endPoint y: 382, distance: 29.2
click at [160, 383] on div "Address Line 1 1" at bounding box center [376, 374] width 432 height 50
click at [198, 328] on input "First Name" at bounding box center [268, 326] width 203 height 31
click at [196, 378] on input "Address Line 1" at bounding box center [376, 381] width 418 height 31
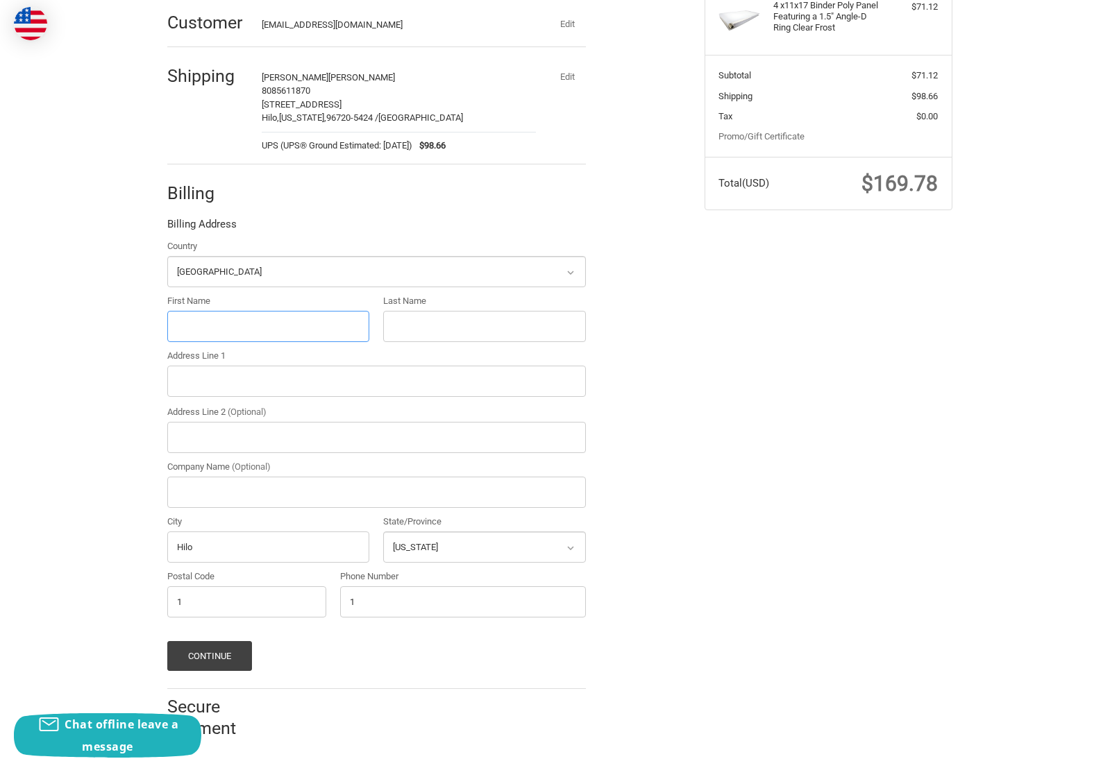
click at [205, 319] on input "First Name" at bounding box center [268, 326] width 203 height 31
type input "Herbert"
type input "Mahelona"
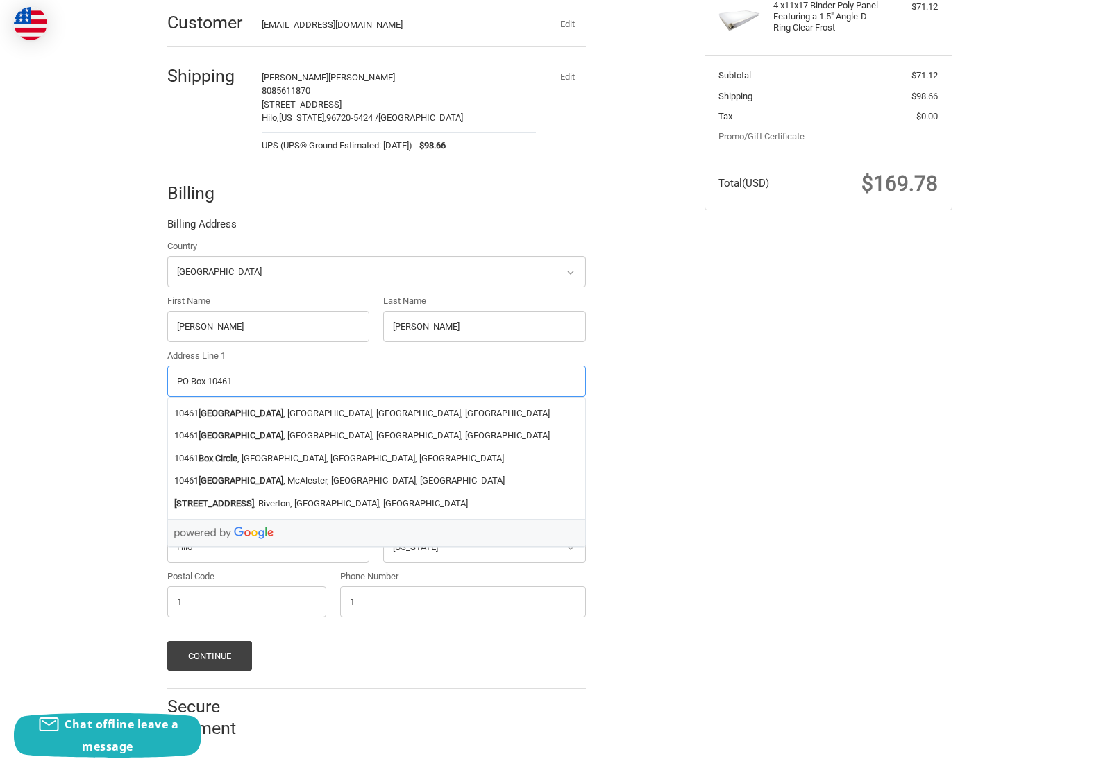
type input "PO Box 10461"
click at [110, 414] on div "Check out faster with: @import url(//fonts.googleapis.com/css?family=Google+San…" at bounding box center [559, 323] width 1119 height 862
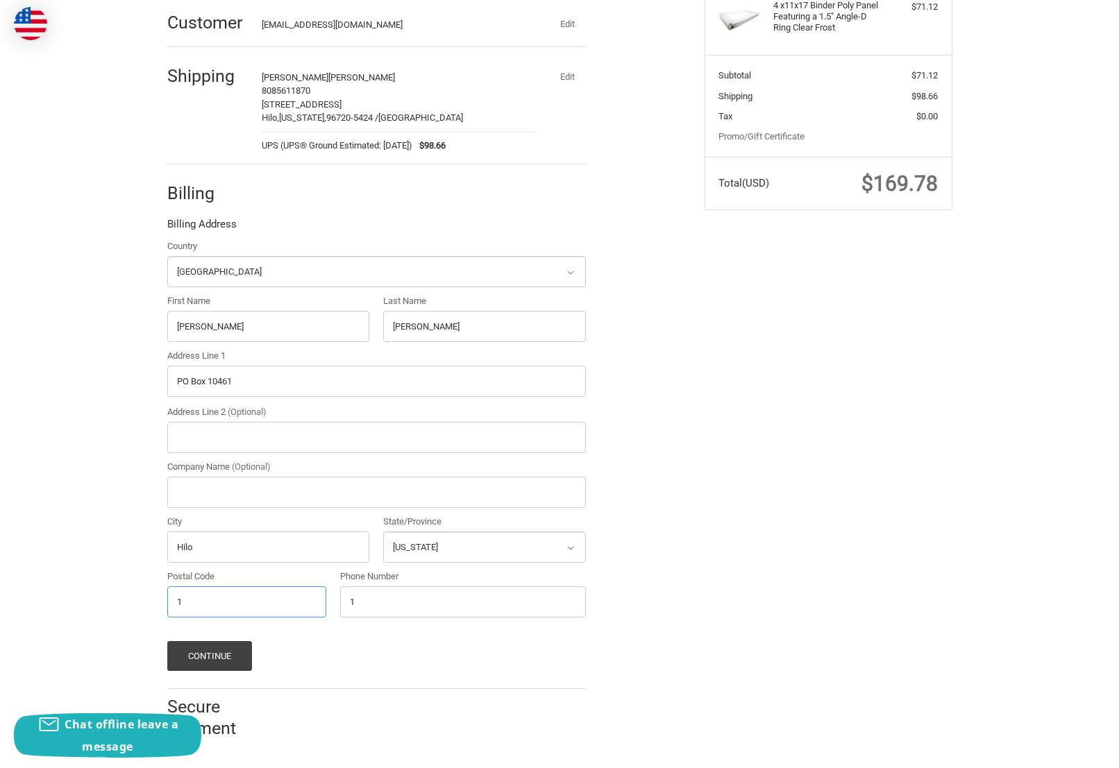
drag, startPoint x: 185, startPoint y: 604, endPoint x: 156, endPoint y: 607, distance: 28.6
click at [157, 607] on div "Check out faster with: @import url(//fonts.googleapis.com/css?family=Google+San…" at bounding box center [425, 316] width 537 height 849
type input "96721"
drag, startPoint x: 364, startPoint y: 600, endPoint x: 331, endPoint y: 594, distance: 33.2
click at [331, 594] on div "Country Select a country Afghanistan Åland Islands Albania Algeria American Sam…" at bounding box center [376, 431] width 432 height 385
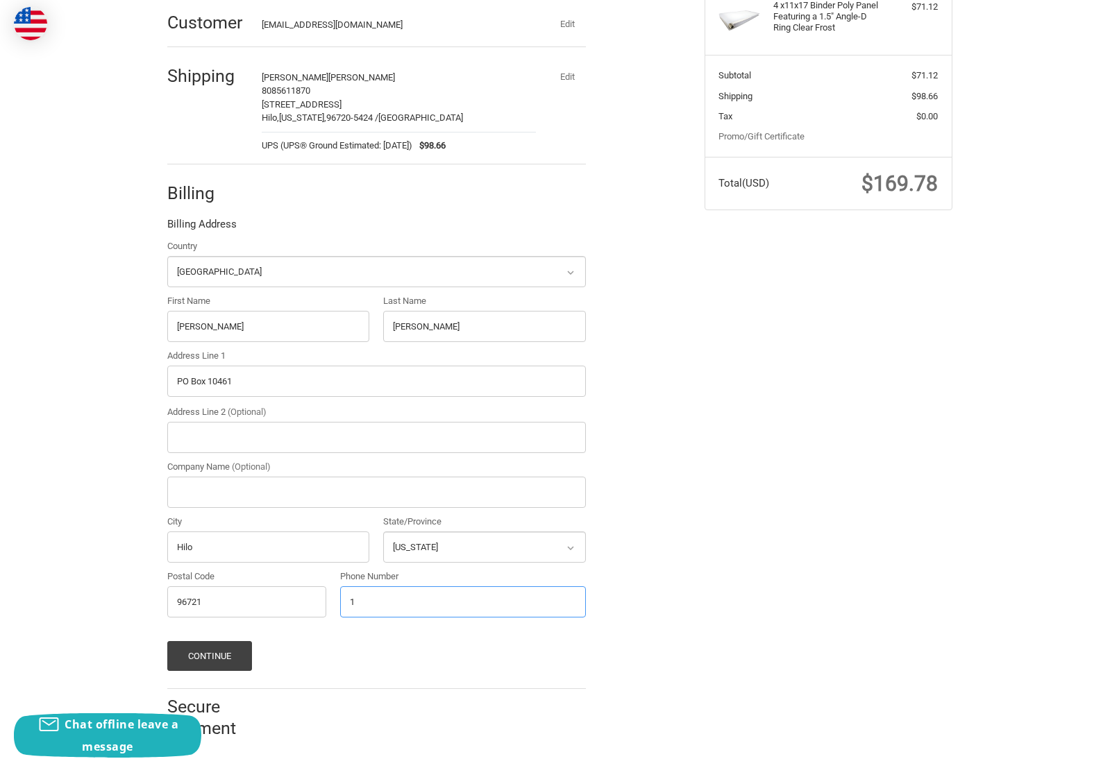
type input "8085611870"
click at [219, 651] on button "Continue" at bounding box center [209, 656] width 85 height 30
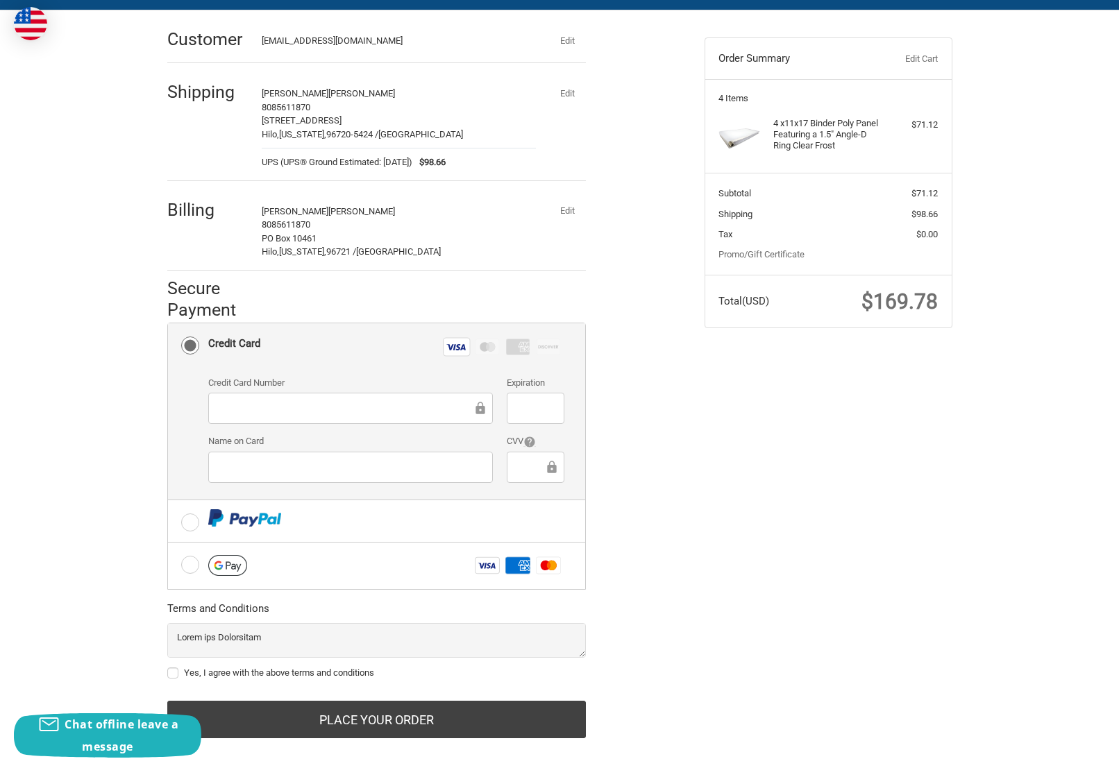
scroll to position [128, 0]
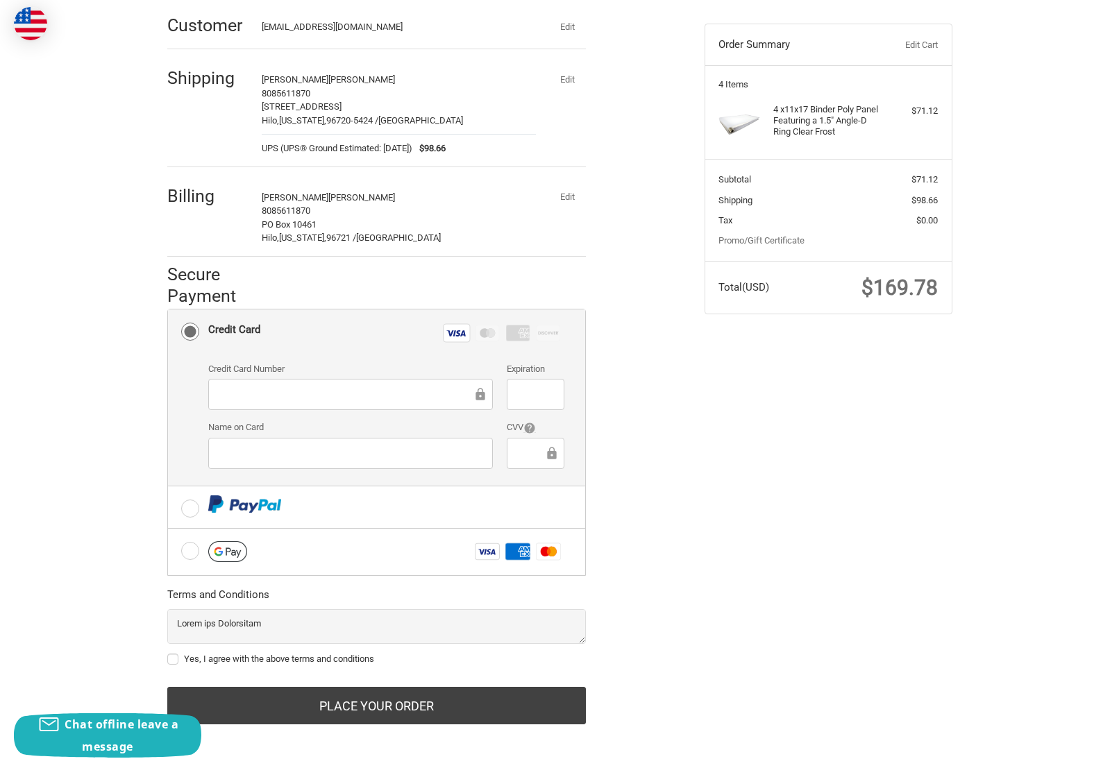
click at [175, 659] on label "Yes, I agree with the above terms and conditions" at bounding box center [376, 659] width 418 height 11
click at [168, 653] on input "Yes, I agree with the above terms and conditions" at bounding box center [167, 652] width 1 height 1
checkbox input "true"
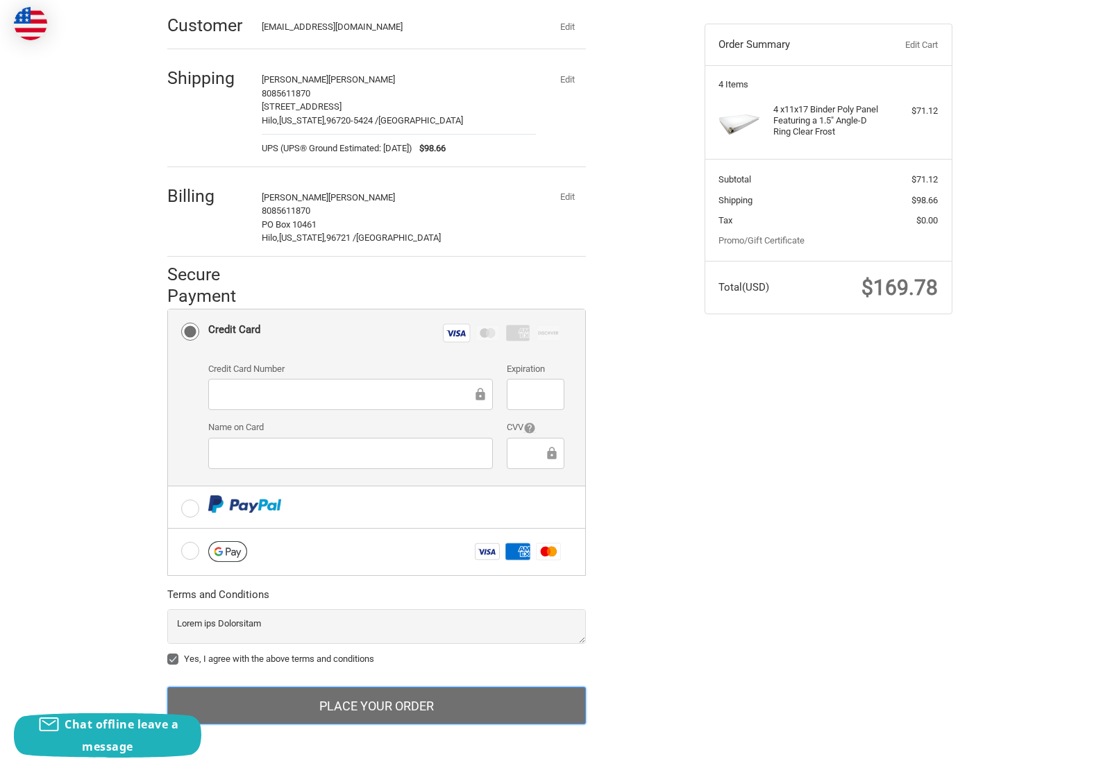
click at [332, 705] on button "Place Your Order" at bounding box center [376, 705] width 418 height 37
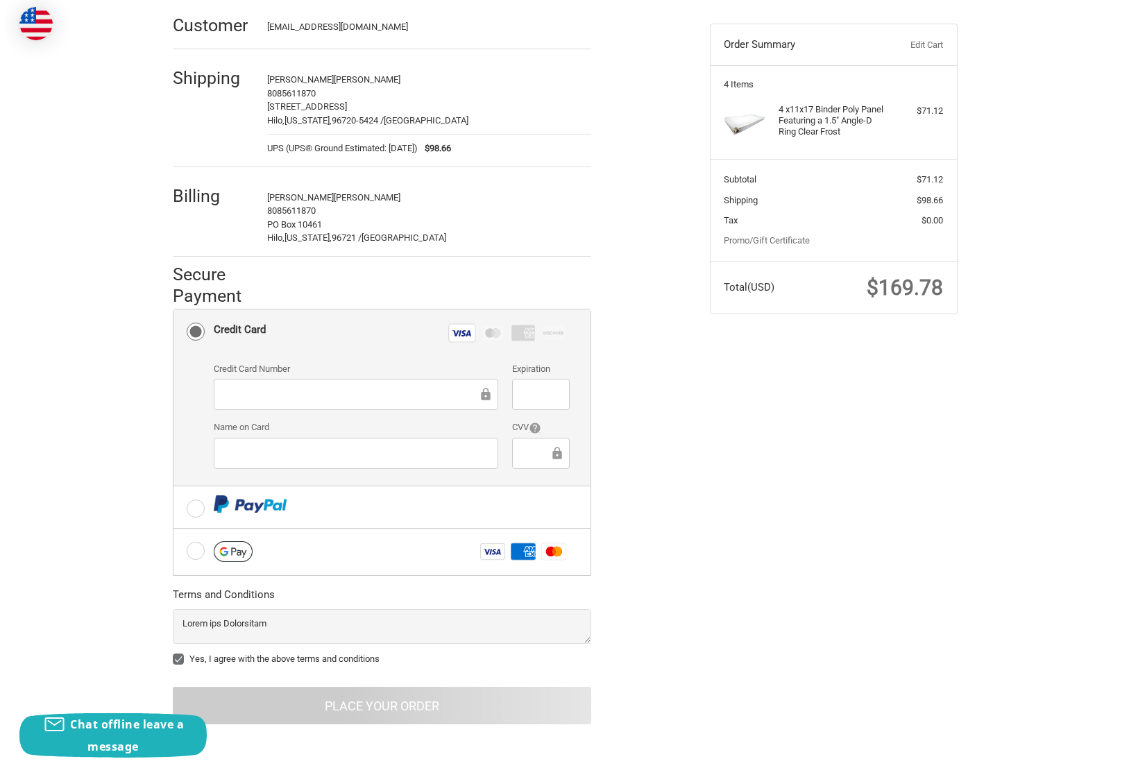
scroll to position [0, 0]
